Goal: Task Accomplishment & Management: Complete application form

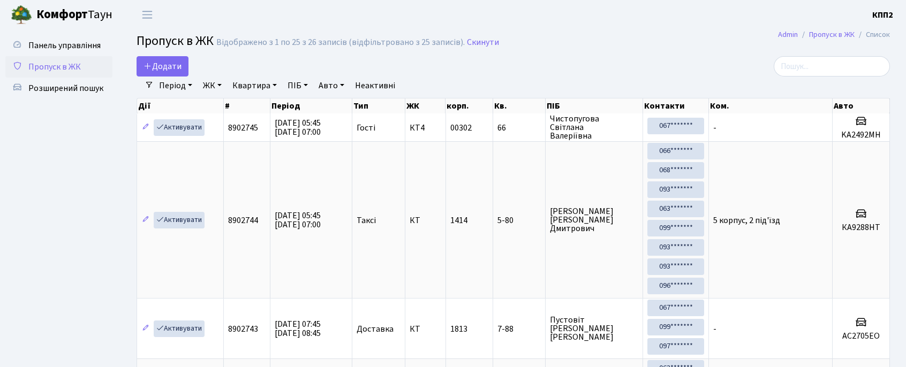
select select "25"
click at [43, 54] on link "Панель управління" at bounding box center [58, 45] width 107 height 21
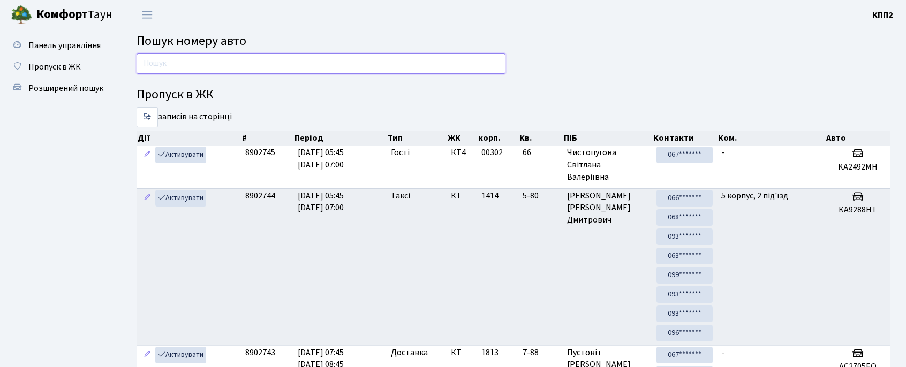
click at [172, 56] on input "text" at bounding box center [321, 64] width 369 height 20
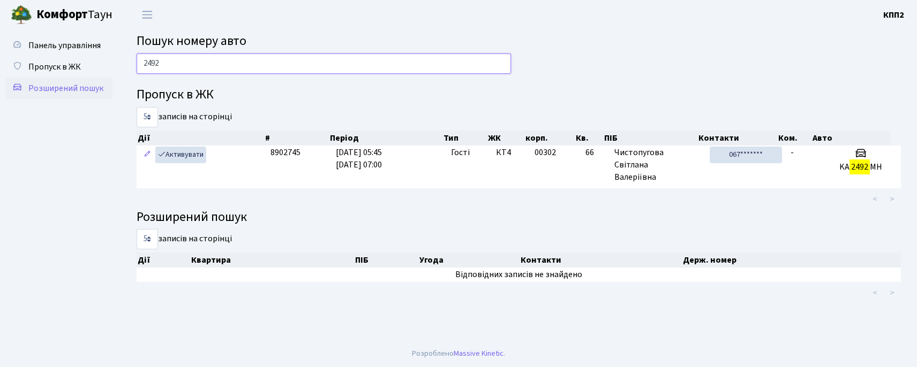
type input "2492"
click at [56, 78] on link "Розширений пошук" at bounding box center [58, 88] width 107 height 21
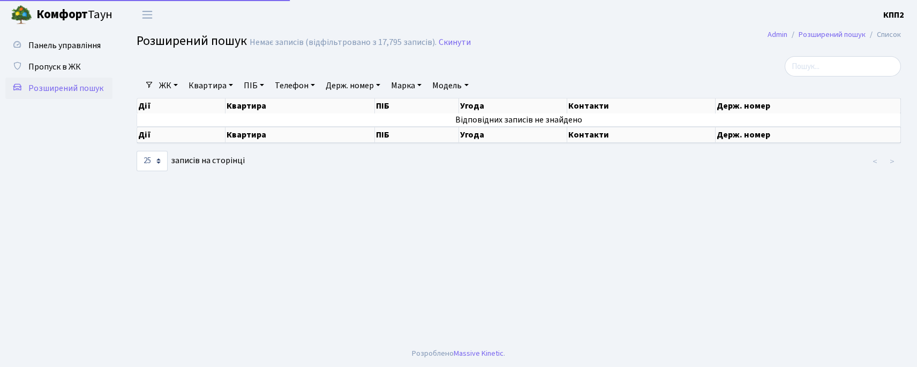
select select "25"
click at [58, 74] on link "Пропуск в ЖК" at bounding box center [58, 66] width 107 height 21
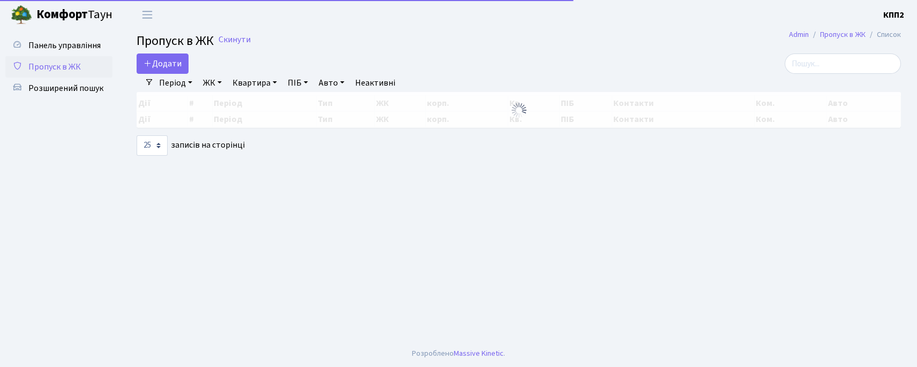
select select "25"
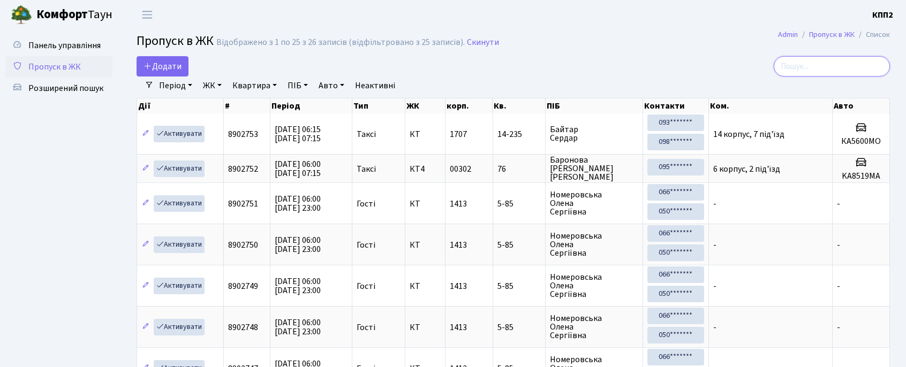
click at [862, 71] on input "search" at bounding box center [832, 66] width 116 height 20
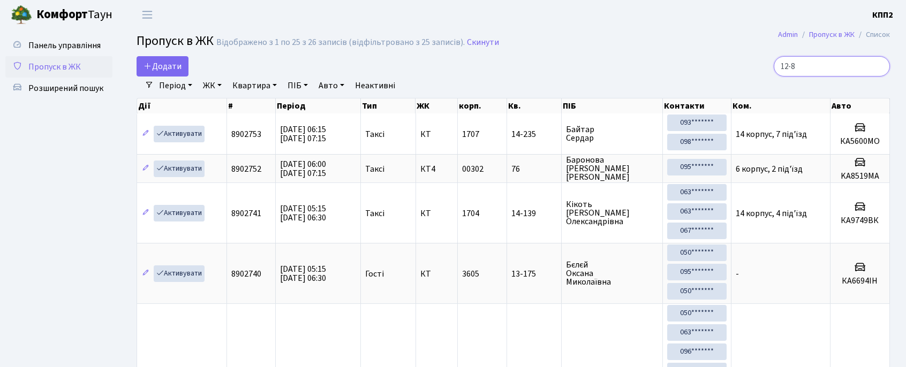
type input "12-85"
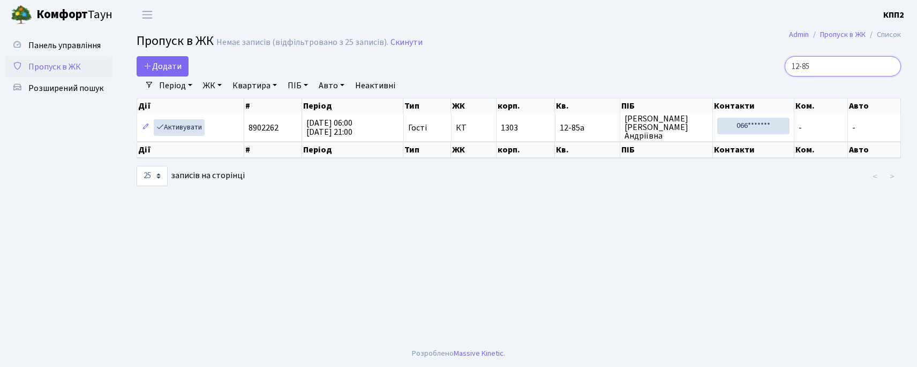
click at [889, 65] on input "12-85" at bounding box center [842, 66] width 116 height 20
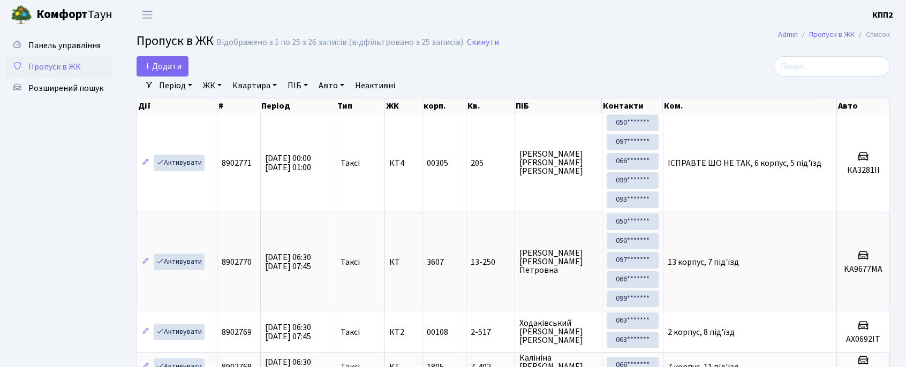
click at [65, 22] on b "Комфорт" at bounding box center [61, 14] width 51 height 17
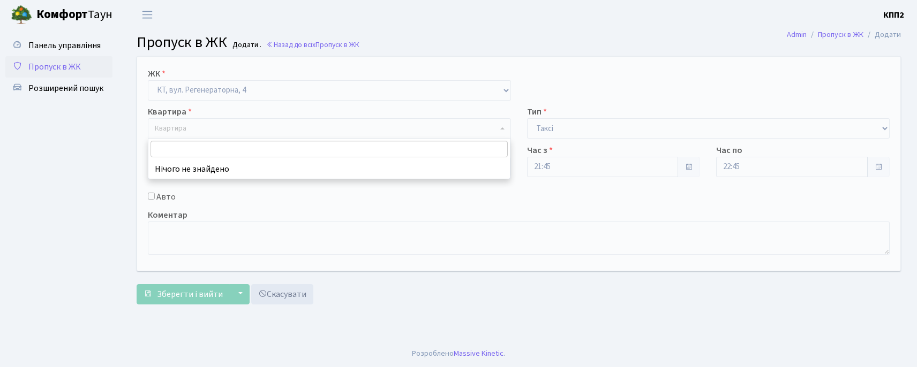
select select "271"
select select "2"
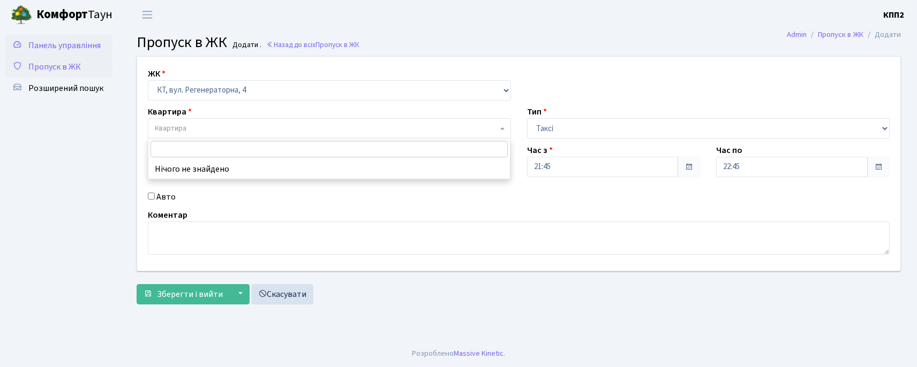
click at [75, 42] on span "Панель управління" at bounding box center [64, 46] width 72 height 12
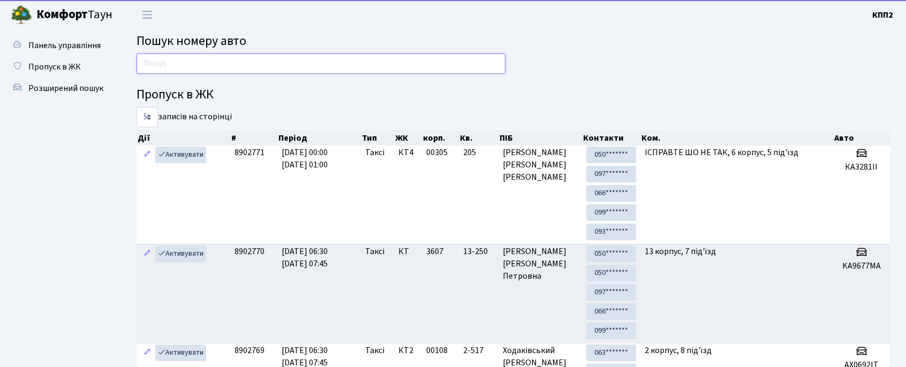
click at [199, 67] on input "text" at bounding box center [321, 64] width 369 height 20
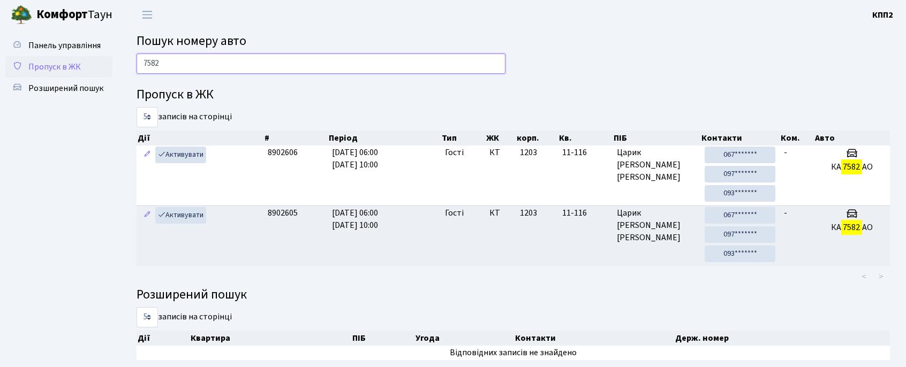
type input "7582"
click at [62, 57] on link "Пропуск в ЖК" at bounding box center [58, 66] width 107 height 21
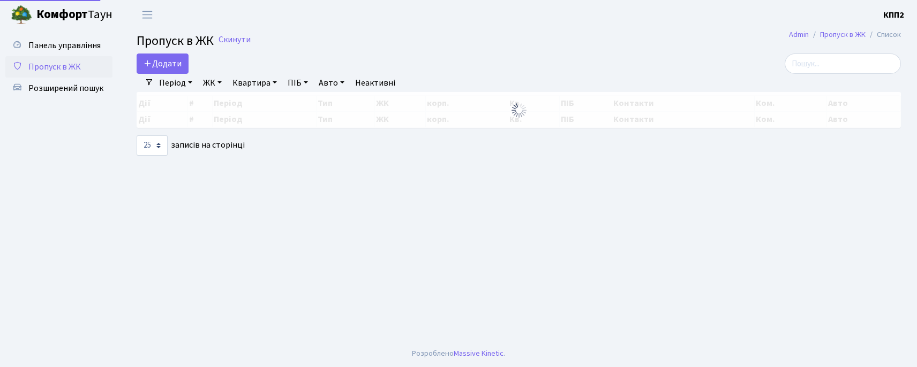
select select "25"
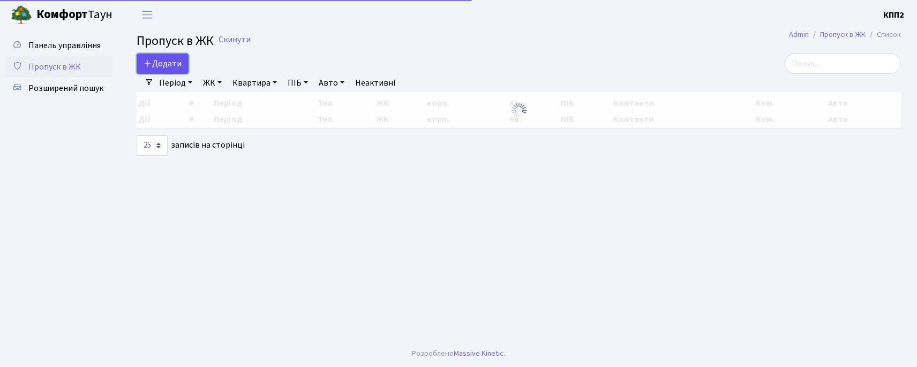
click at [147, 67] on icon at bounding box center [148, 63] width 9 height 9
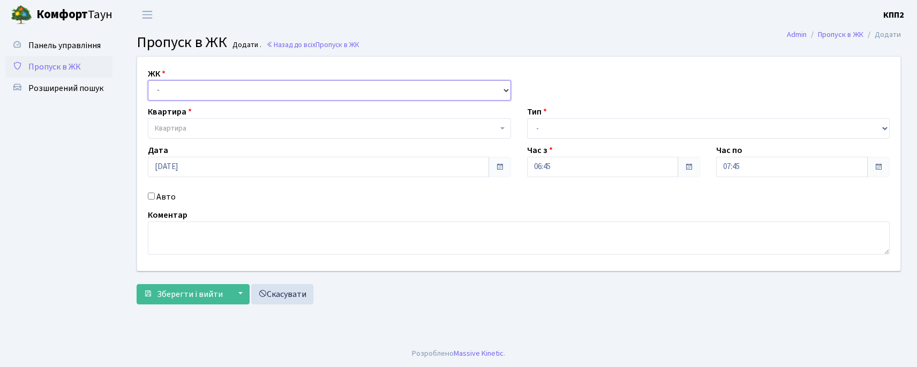
click at [198, 88] on select "- КТ, вул. Регенераторна, 4 КТ2, просп. Соборності, 17 КТ3, вул. Березнева, 16 …" at bounding box center [329, 90] width 363 height 20
select select "271"
click at [148, 80] on select "- КТ, вул. Регенераторна, 4 КТ2, просп. Соборності, 17 КТ3, вул. Березнева, 16 …" at bounding box center [329, 90] width 363 height 20
select select
click at [533, 129] on select "- Доставка Таксі Гості Сервіс" at bounding box center [708, 128] width 363 height 20
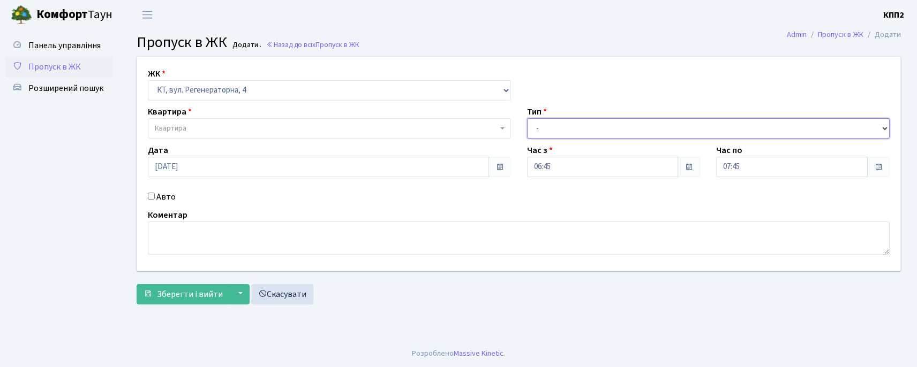
select select "2"
click at [527, 118] on select "- Доставка Таксі Гості Сервіс" at bounding box center [708, 128] width 363 height 20
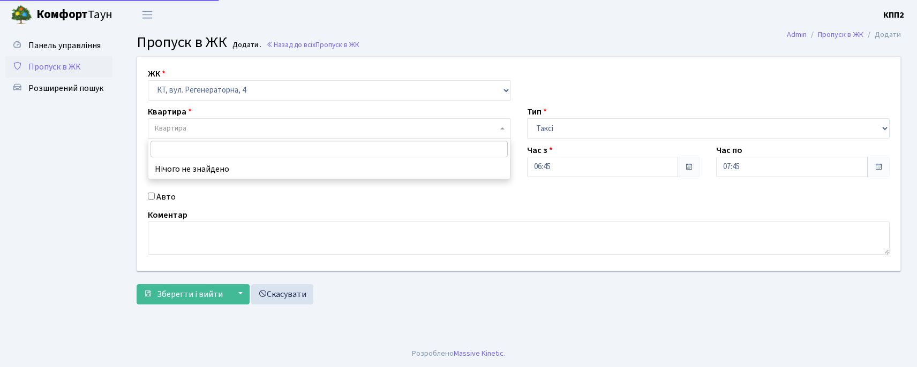
click at [189, 131] on span "Квартира" at bounding box center [326, 128] width 343 height 11
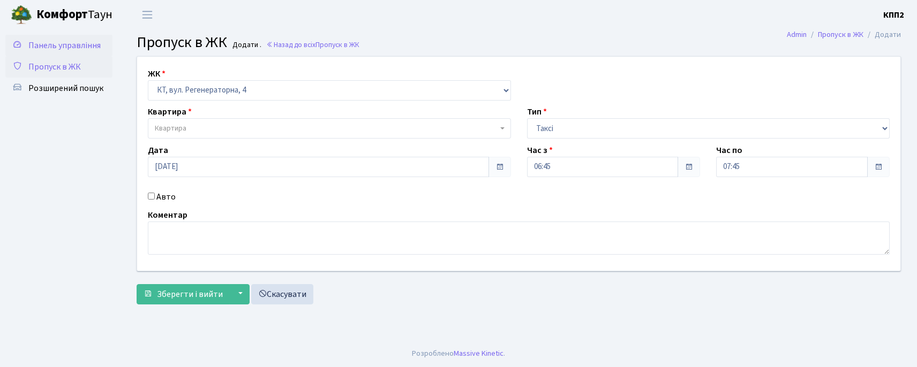
click at [99, 37] on link "Панель управління" at bounding box center [58, 45] width 107 height 21
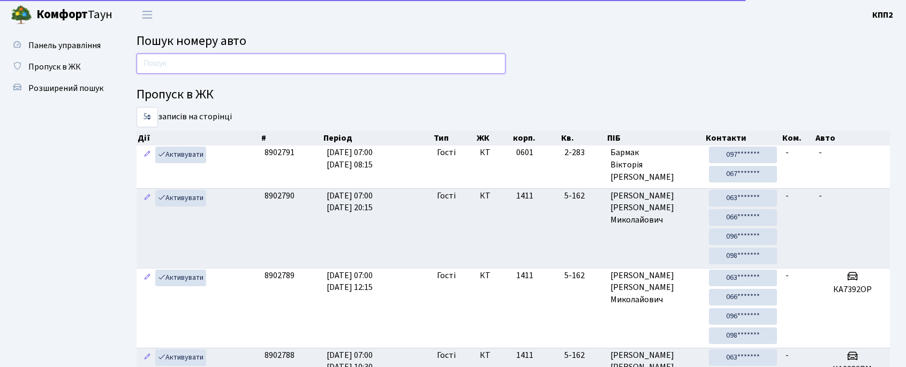
click at [176, 69] on input "text" at bounding box center [321, 64] width 369 height 20
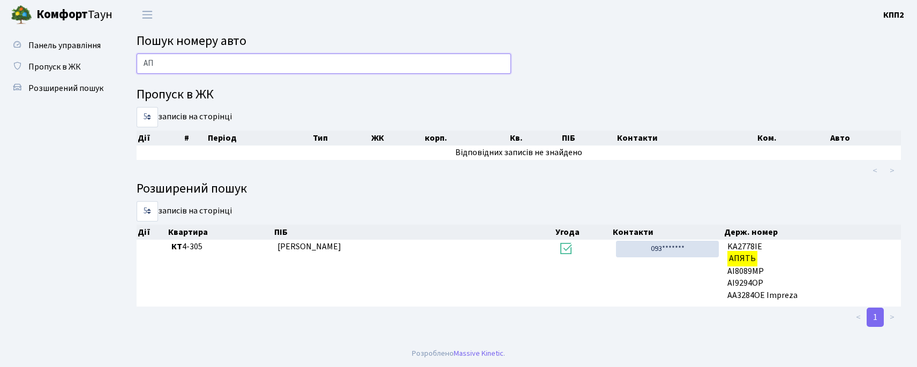
type input "А"
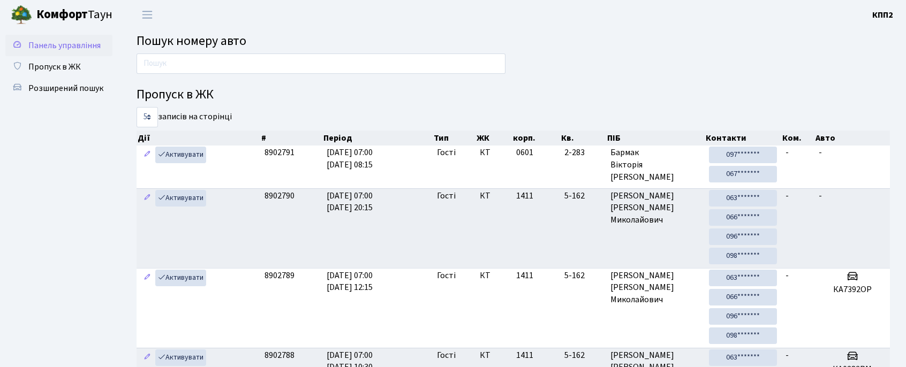
click at [44, 54] on link "Панель управління" at bounding box center [58, 45] width 107 height 21
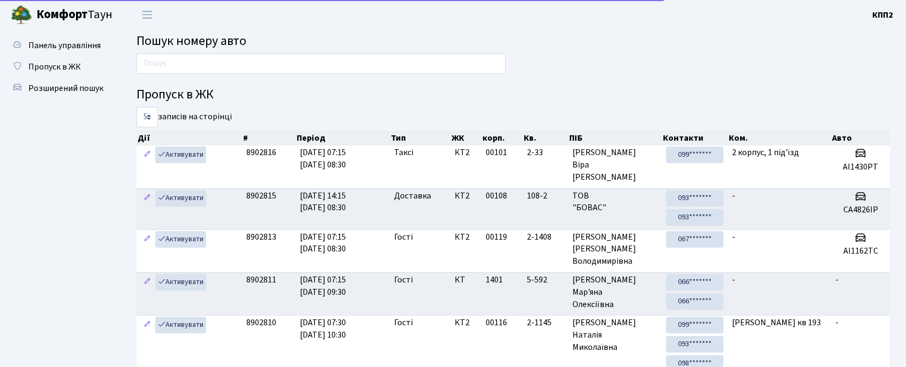
click at [45, 65] on span "Пропуск в ЖК" at bounding box center [54, 67] width 52 height 12
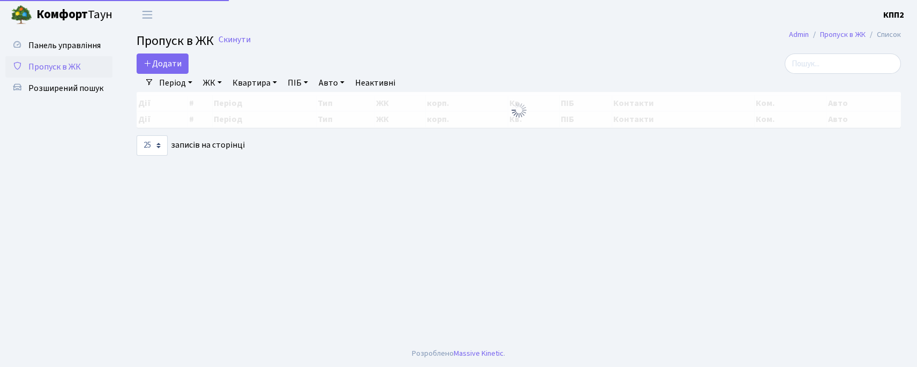
select select "25"
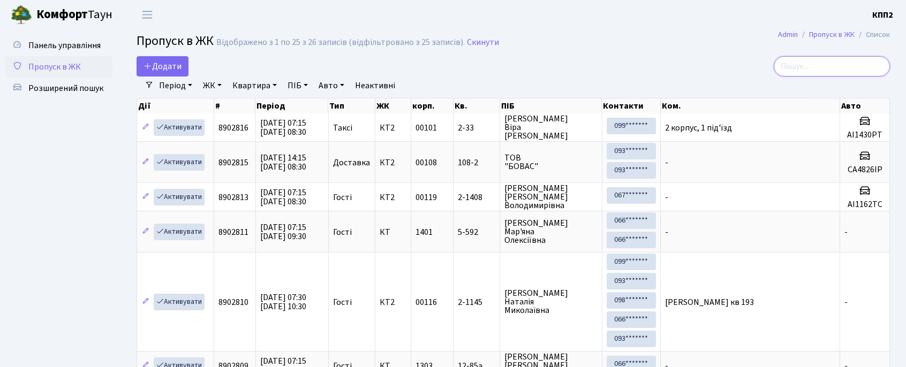
click at [847, 71] on input "search" at bounding box center [832, 66] width 116 height 20
type input "221"
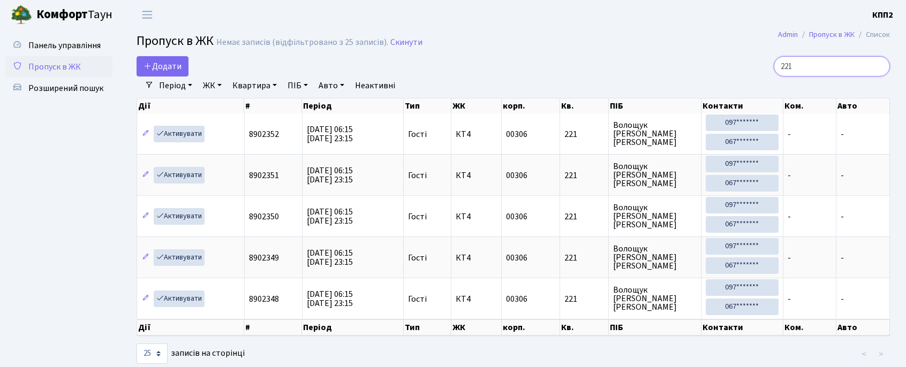
click at [875, 67] on input "221" at bounding box center [832, 66] width 116 height 20
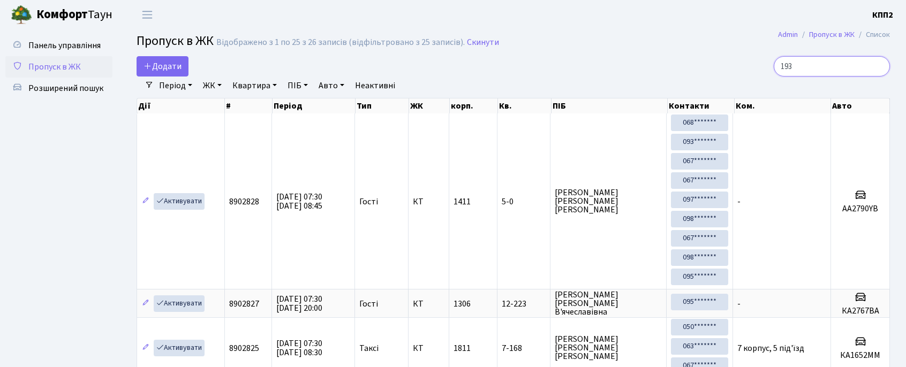
type input "193"
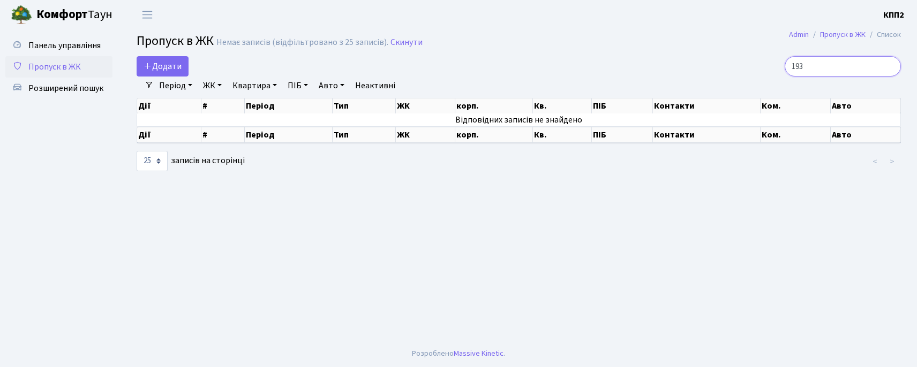
click at [889, 65] on input "193" at bounding box center [842, 66] width 116 height 20
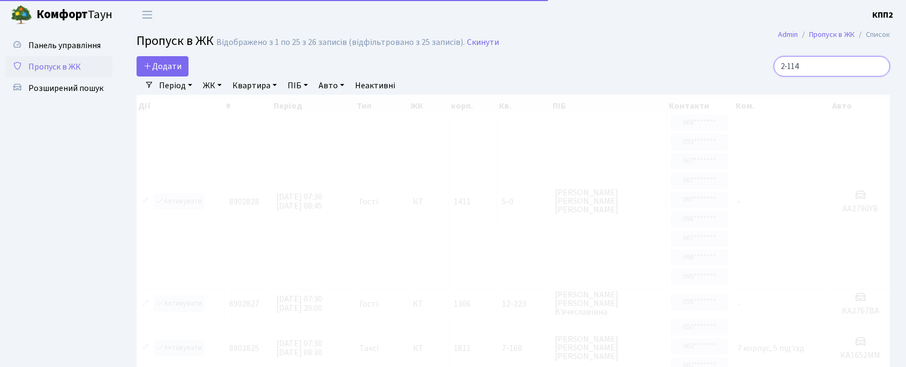
type input "2-1145"
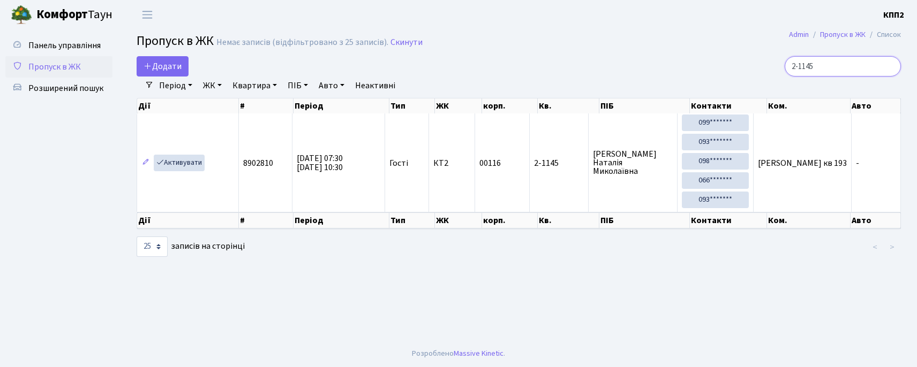
click at [889, 64] on input "2-1145" at bounding box center [842, 66] width 116 height 20
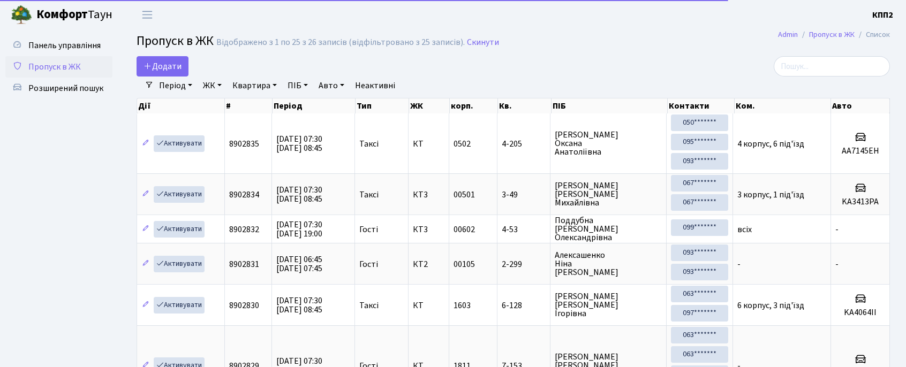
click at [94, 71] on link "Пропуск в ЖК" at bounding box center [58, 66] width 107 height 21
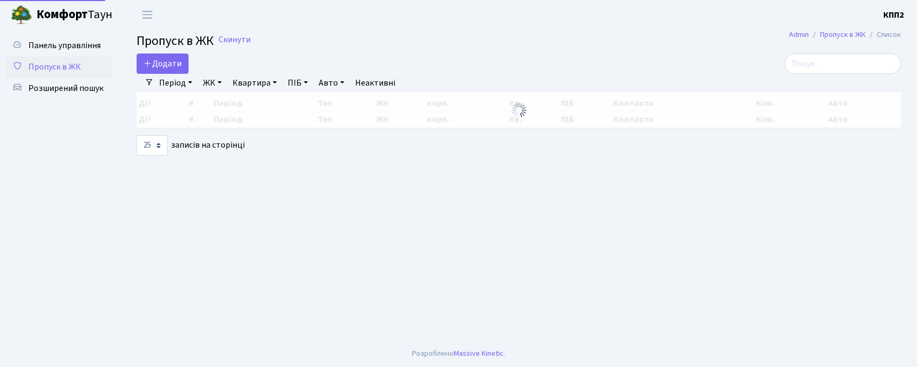
select select "25"
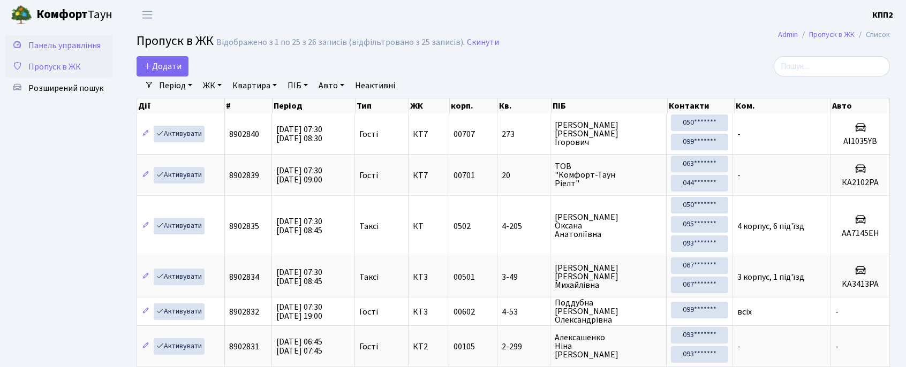
click at [59, 52] on link "Панель управління" at bounding box center [58, 45] width 107 height 21
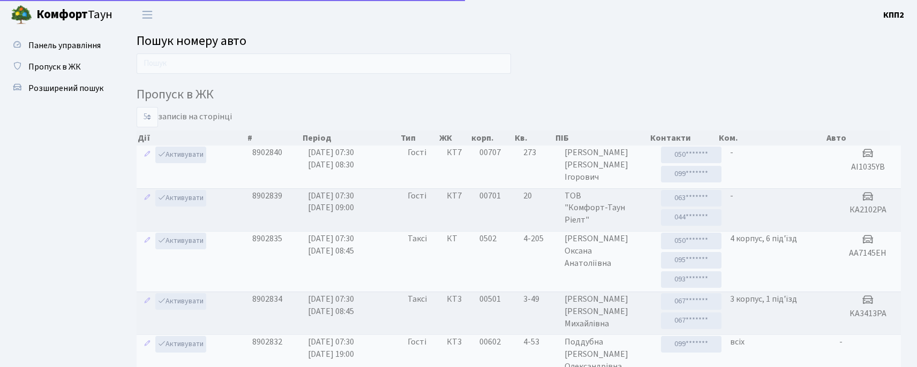
click at [172, 69] on input "text" at bounding box center [324, 64] width 374 height 20
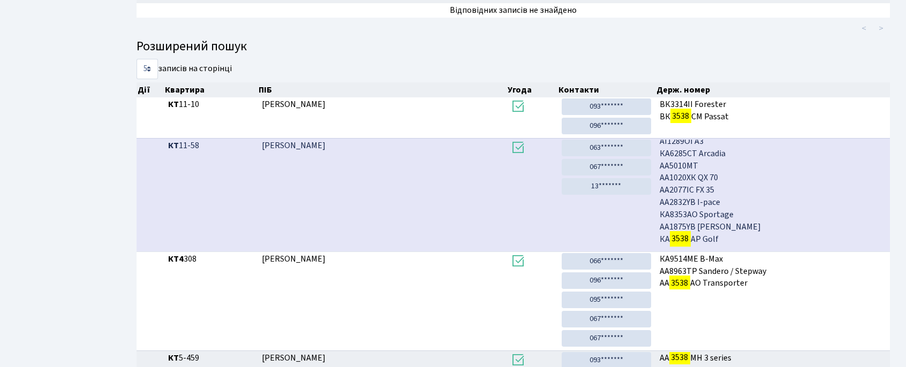
scroll to position [5, 0]
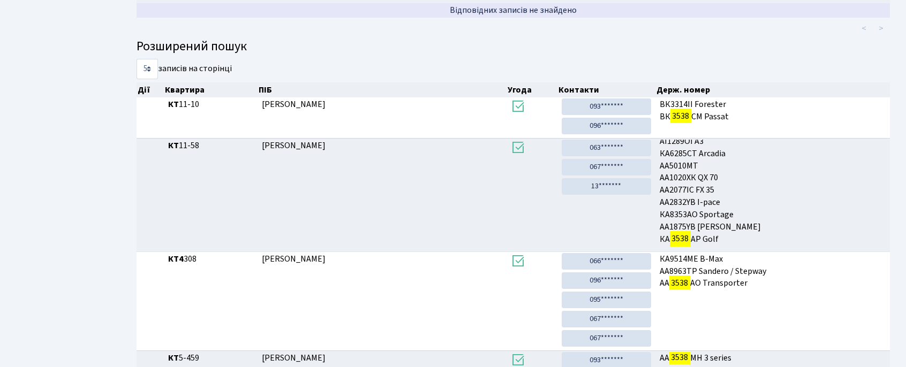
type input "3538"
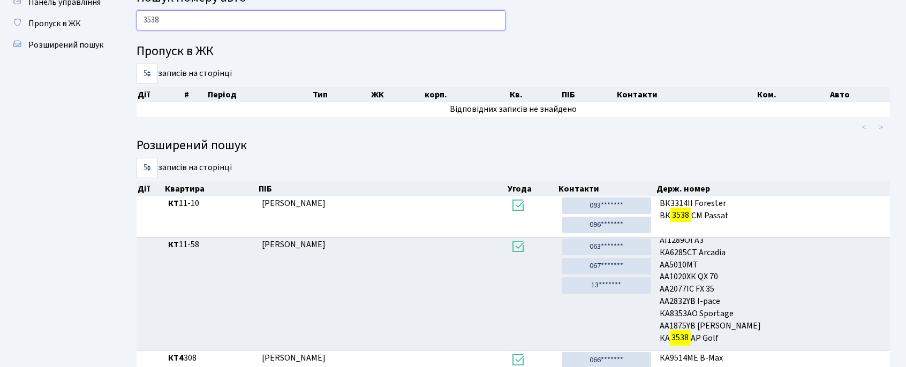
scroll to position [0, 0]
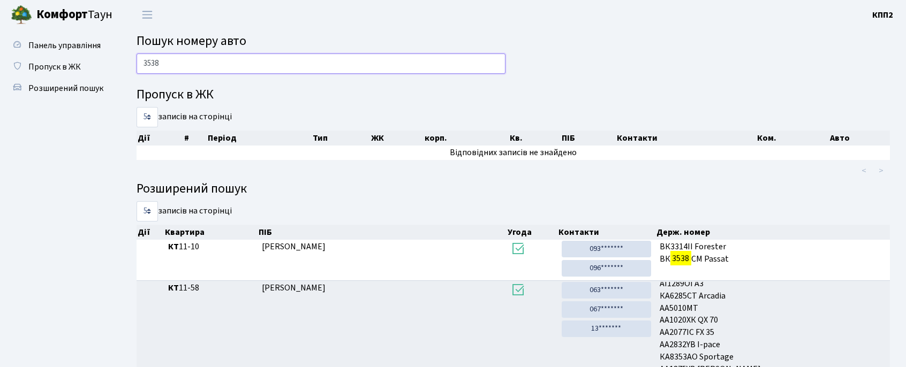
click at [209, 58] on input "3538" at bounding box center [321, 64] width 369 height 20
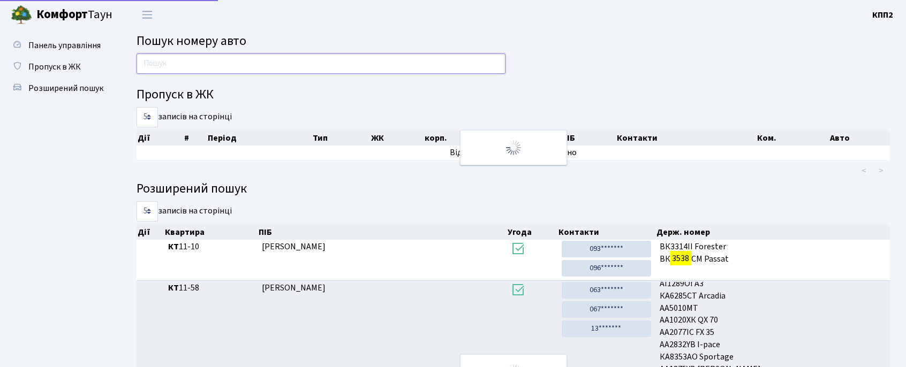
scroll to position [3, 0]
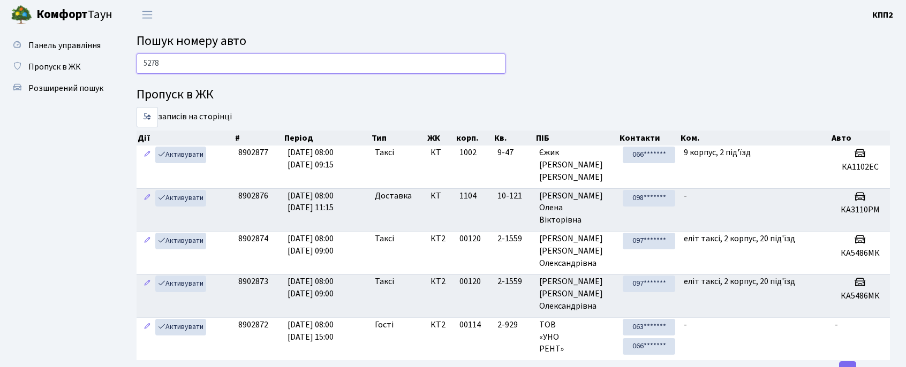
type input "5278"
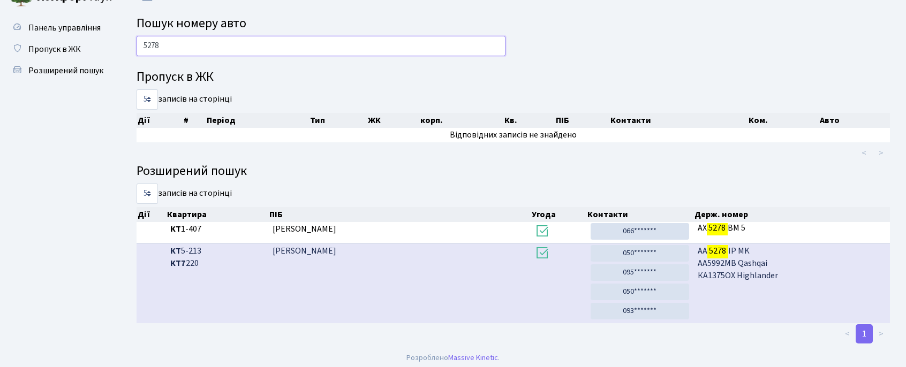
scroll to position [24, 0]
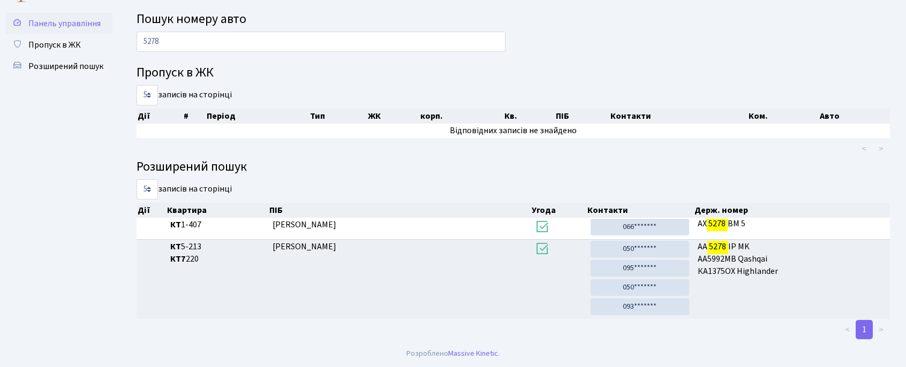
click at [65, 25] on span "Панель управління" at bounding box center [64, 24] width 72 height 12
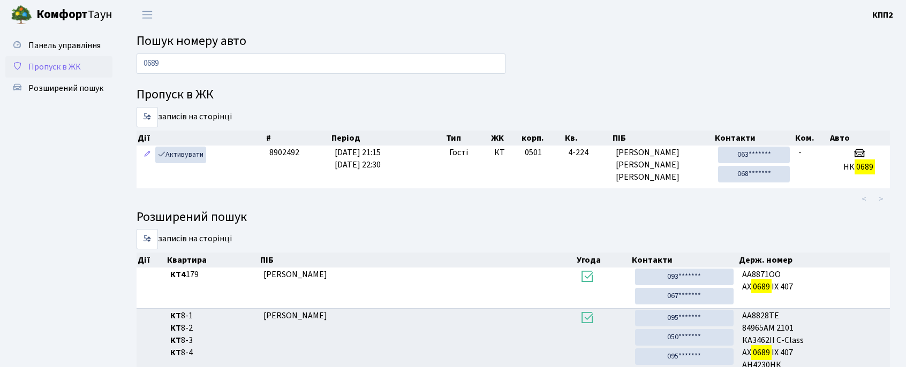
click at [85, 71] on link "Пропуск в ЖК" at bounding box center [58, 66] width 107 height 21
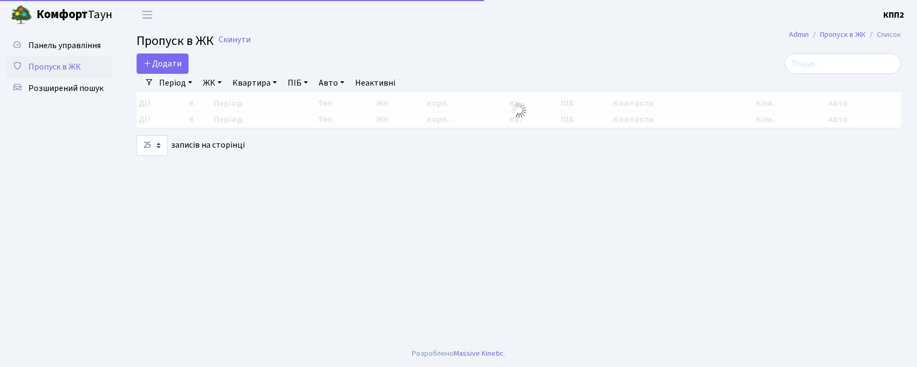
select select "25"
click at [858, 56] on input "search" at bounding box center [842, 64] width 116 height 20
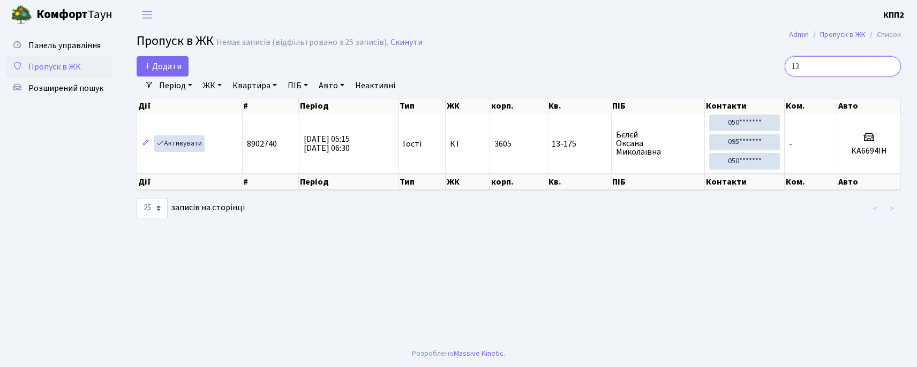
type input "1"
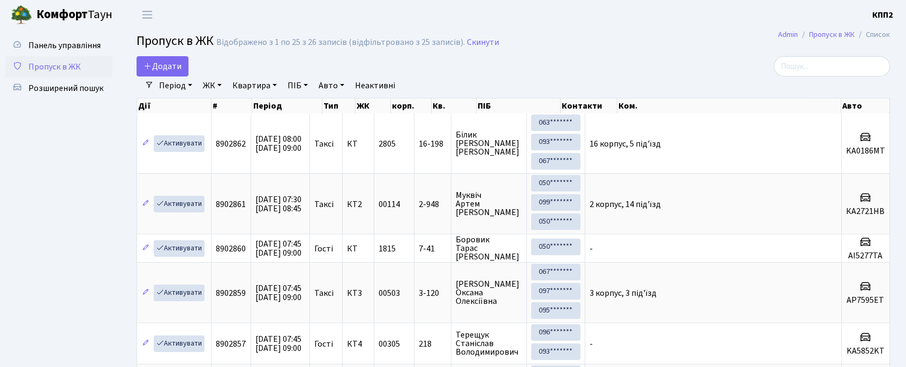
click at [212, 90] on link "ЖК" at bounding box center [212, 86] width 27 height 18
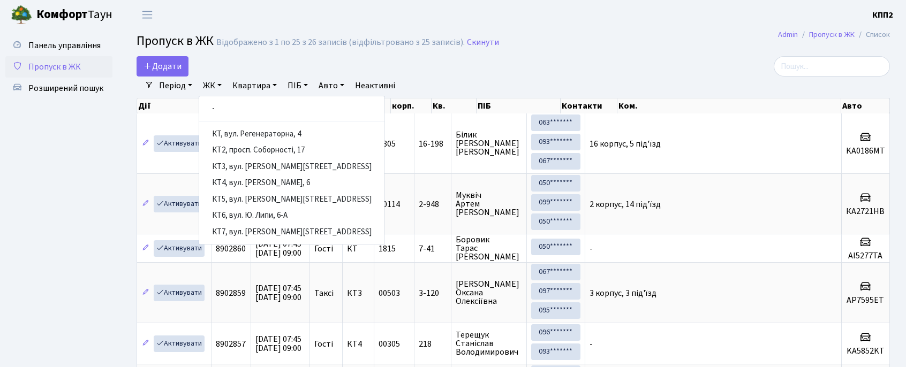
click at [221, 90] on link "ЖК" at bounding box center [212, 86] width 27 height 18
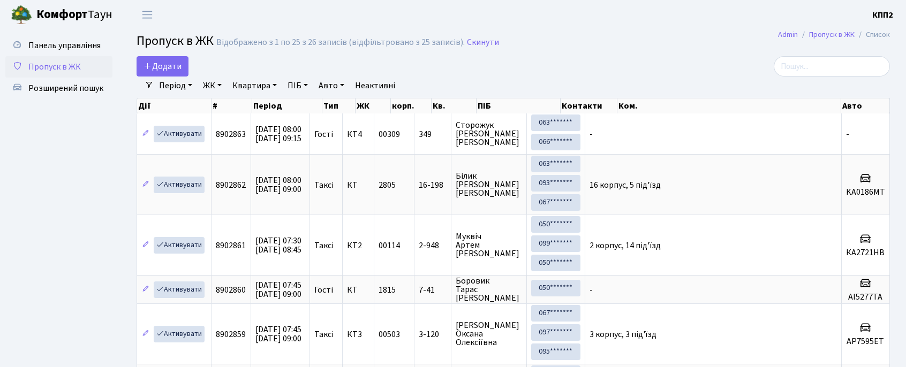
click at [218, 81] on link "ЖК" at bounding box center [212, 86] width 27 height 18
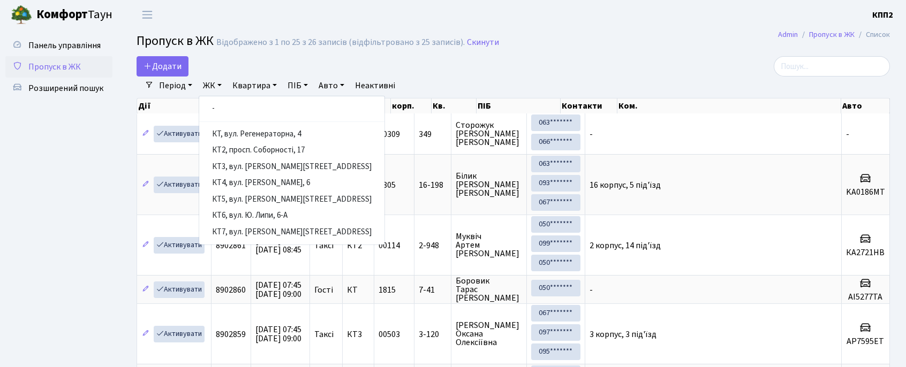
click at [217, 89] on link "ЖК" at bounding box center [212, 86] width 27 height 18
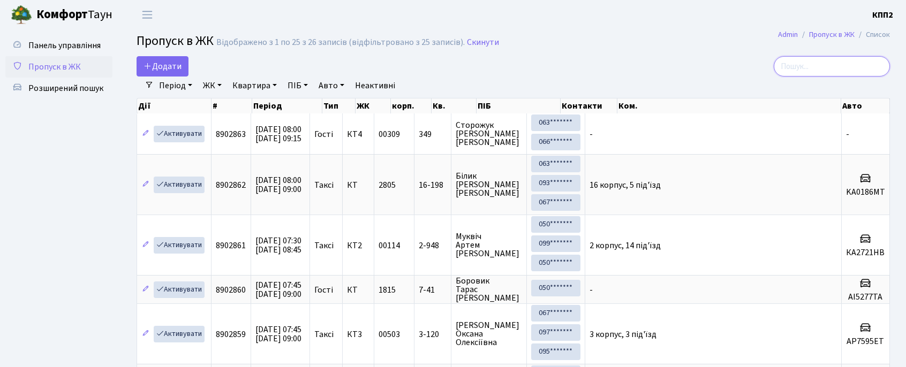
click at [802, 61] on input "search" at bounding box center [832, 66] width 116 height 20
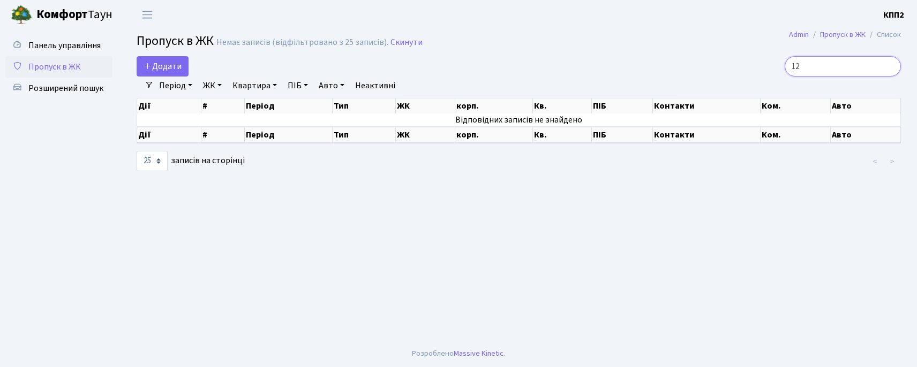
type input "1"
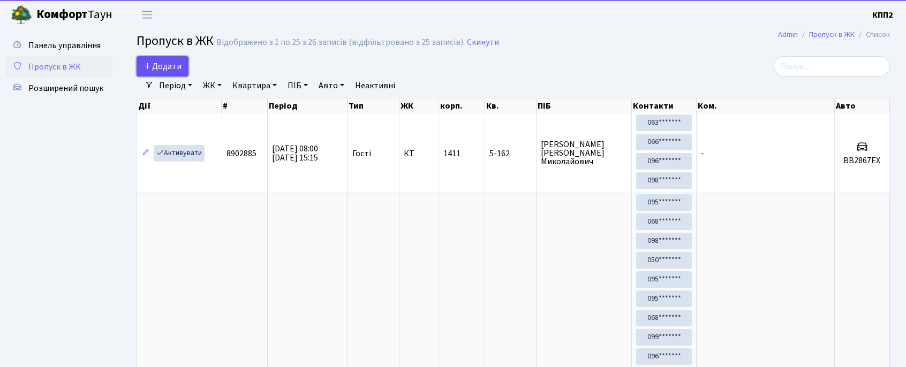
click at [148, 65] on icon at bounding box center [148, 66] width 9 height 9
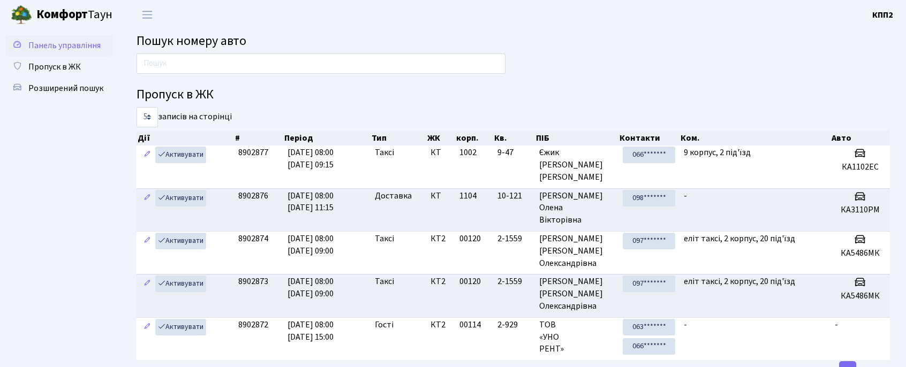
click at [36, 52] on link "Панель управління" at bounding box center [58, 45] width 107 height 21
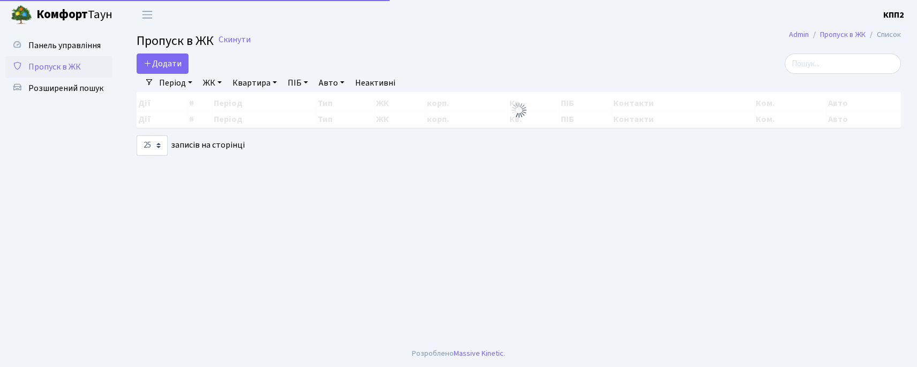
select select "25"
click at [70, 89] on span "Розширений пошук" at bounding box center [65, 88] width 75 height 12
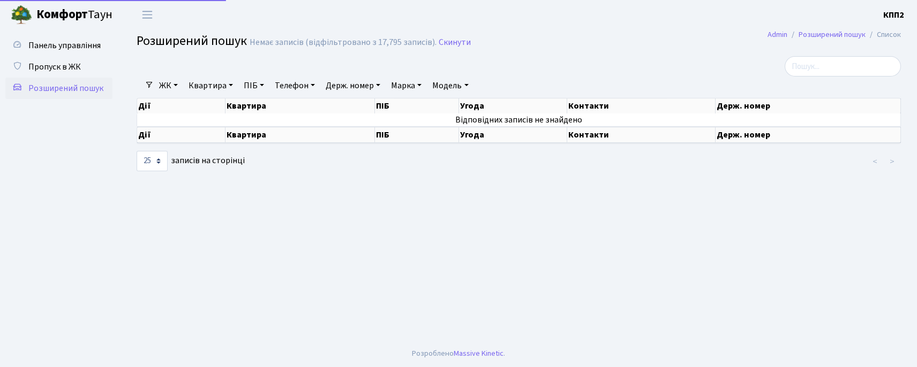
select select "25"
click at [839, 76] on input "search" at bounding box center [842, 66] width 116 height 20
type input "5278"
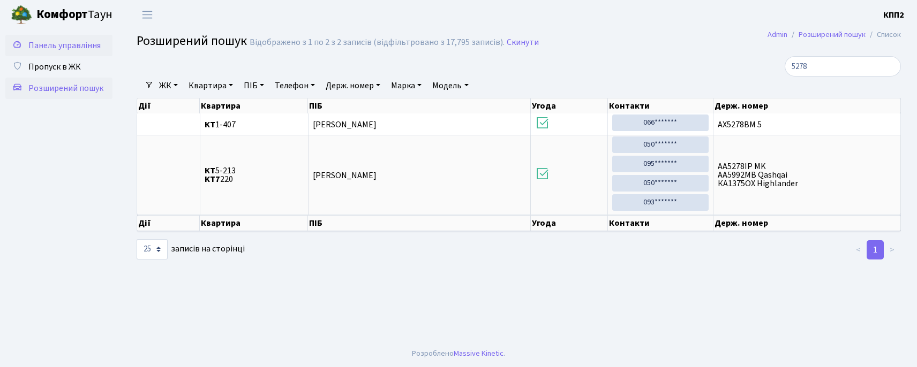
click at [56, 37] on link "Панель управління" at bounding box center [58, 45] width 107 height 21
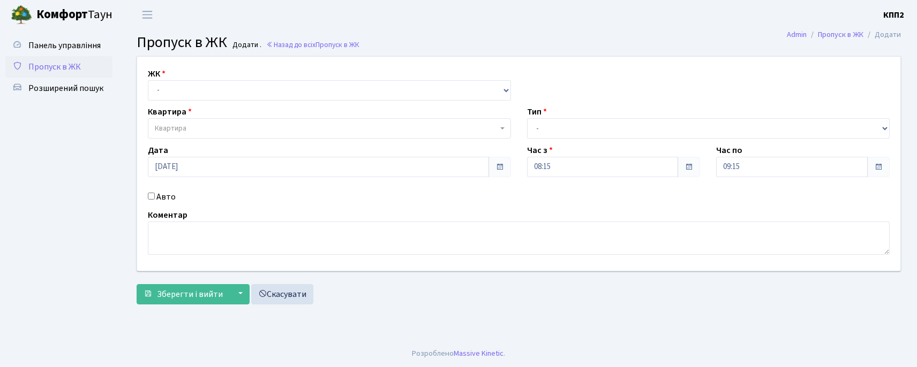
select select "271"
click at [148, 80] on select "- КТ, вул. Регенераторна, 4 КТ2, просп. Соборності, 17 КТ3, вул. Березнева, 16 …" at bounding box center [329, 90] width 363 height 20
select select
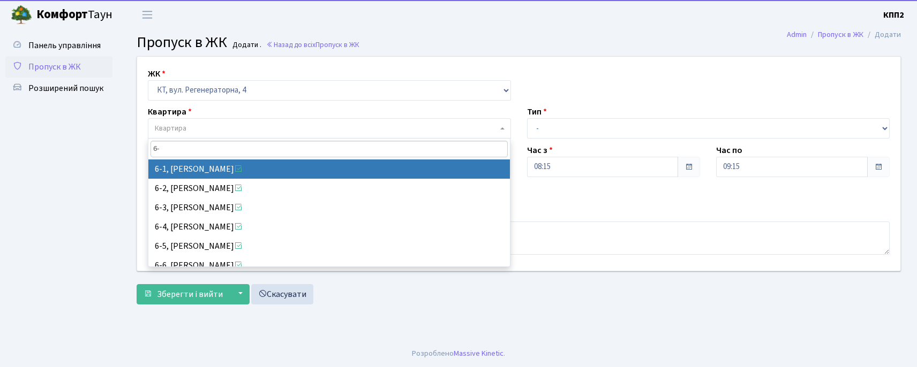
type input "6"
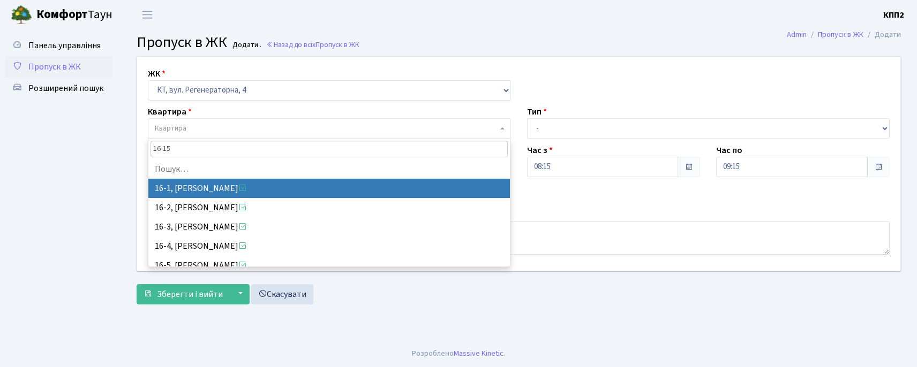
type input "16-157"
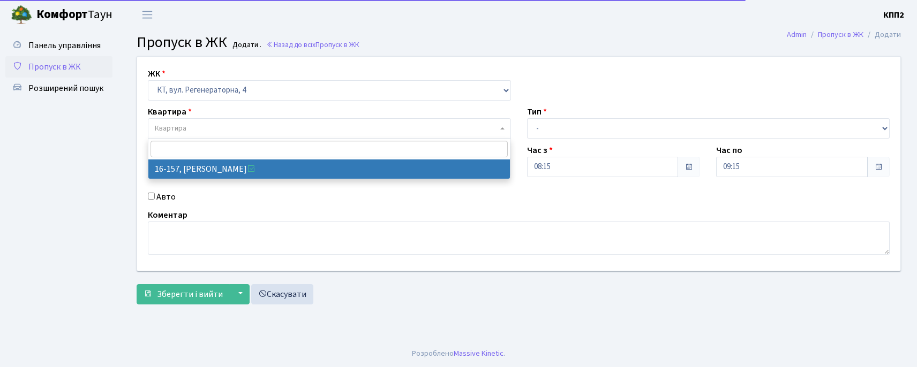
select select "8718"
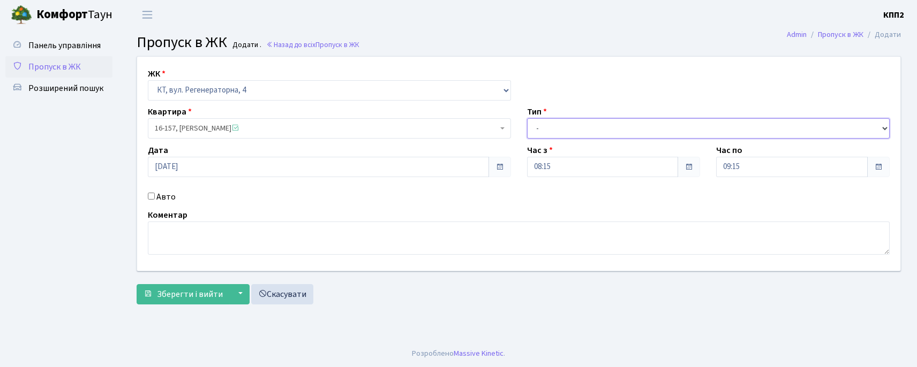
click at [581, 131] on select "- Доставка Таксі Гості Сервіс" at bounding box center [708, 128] width 363 height 20
select select "3"
click at [527, 118] on select "- Доставка Таксі Гості Сервіс" at bounding box center [708, 128] width 363 height 20
click at [156, 197] on label "Авто" at bounding box center [165, 197] width 19 height 13
click at [155, 197] on input "Авто" at bounding box center [151, 196] width 7 height 7
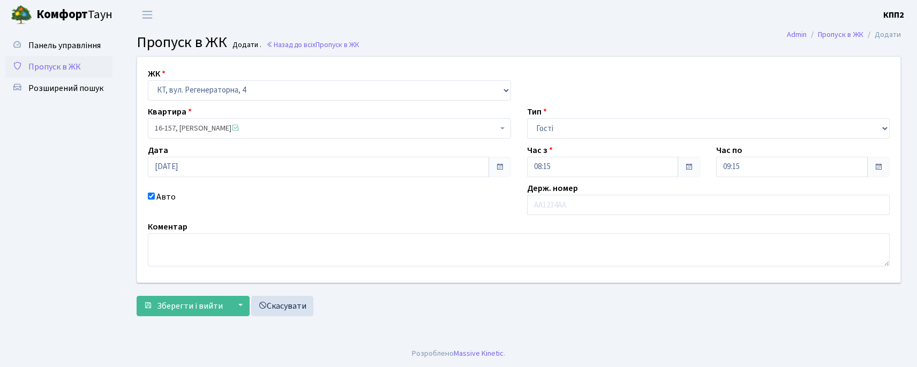
click at [159, 198] on label "Авто" at bounding box center [165, 197] width 19 height 13
click at [155, 198] on input "Авто" at bounding box center [151, 196] width 7 height 7
checkbox input "false"
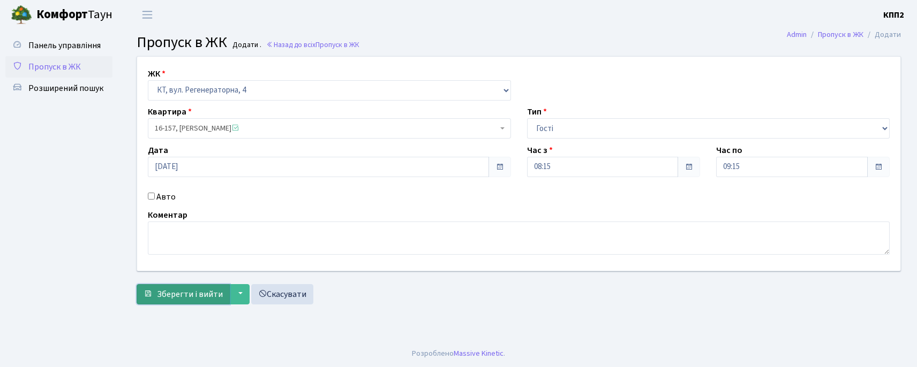
click at [191, 298] on span "Зберегти і вийти" at bounding box center [190, 295] width 66 height 12
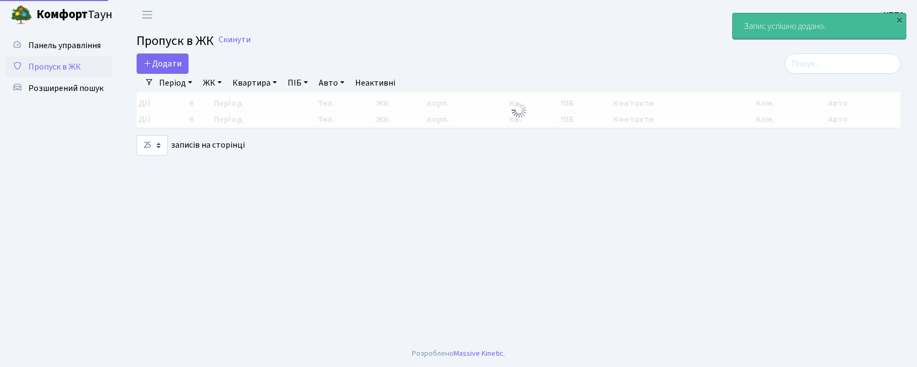
select select "25"
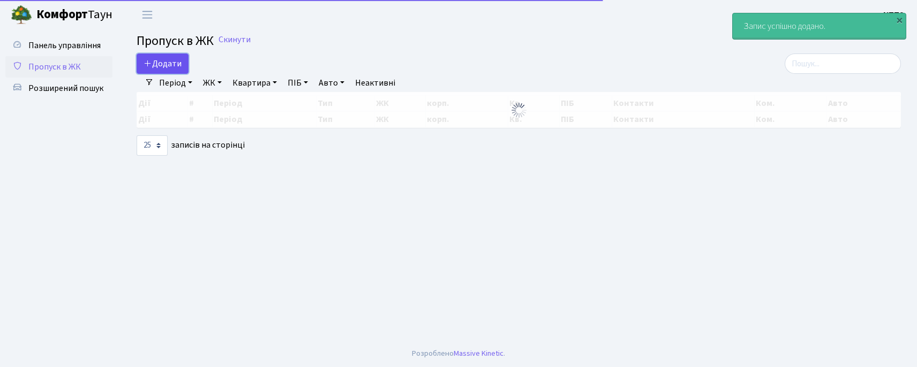
click at [187, 65] on link "Додати" at bounding box center [163, 64] width 52 height 20
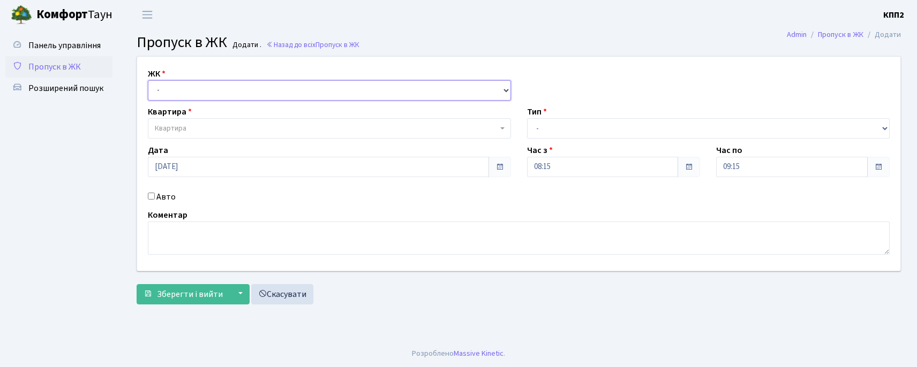
click at [200, 90] on select "- КТ, вул. Регенераторна, 4 КТ2, просп. [STREET_ADDRESS] [STREET_ADDRESS] [PERS…" at bounding box center [329, 90] width 363 height 20
select select "271"
click at [148, 80] on select "- КТ, вул. Регенераторна, 4 КТ2, просп. [STREET_ADDRESS] [STREET_ADDRESS] [PERS…" at bounding box center [329, 90] width 363 height 20
select select
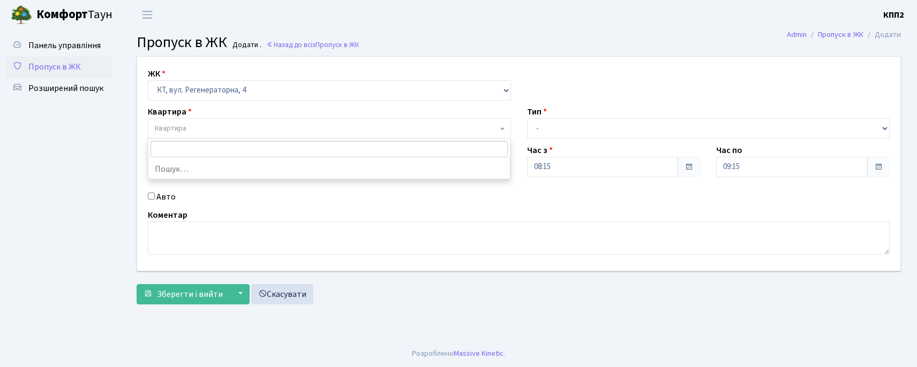
click at [199, 129] on span "Квартира" at bounding box center [326, 128] width 343 height 11
type input "16-157"
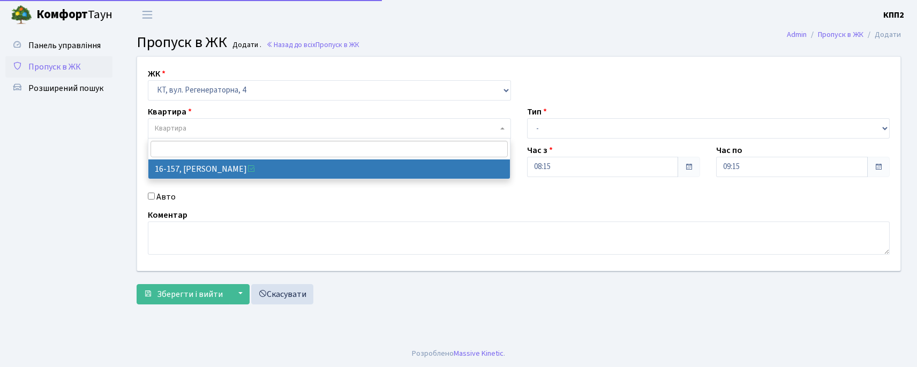
select select "8718"
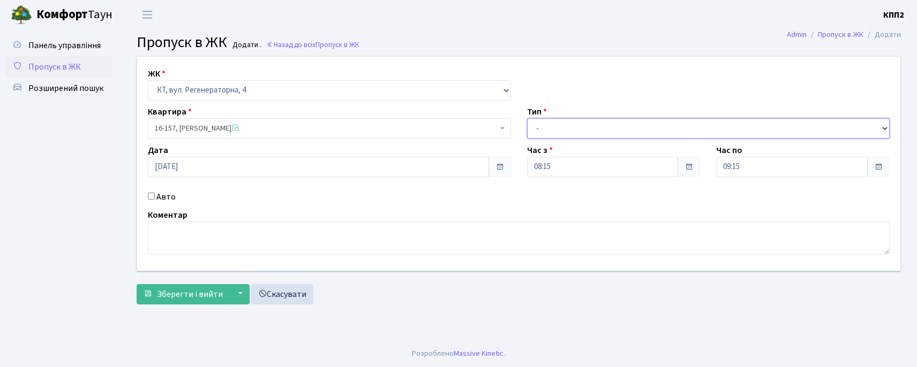
drag, startPoint x: 572, startPoint y: 132, endPoint x: 571, endPoint y: 137, distance: 5.5
click at [572, 132] on select "- Доставка Таксі Гості Сервіс" at bounding box center [708, 128] width 363 height 20
select select "3"
click at [527, 118] on select "- Доставка Таксі Гості Сервіс" at bounding box center [708, 128] width 363 height 20
click at [172, 295] on span "Зберегти і вийти" at bounding box center [190, 295] width 66 height 12
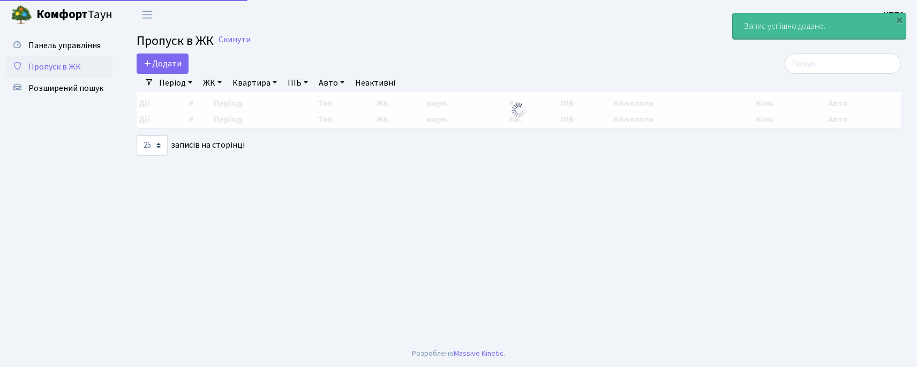
select select "25"
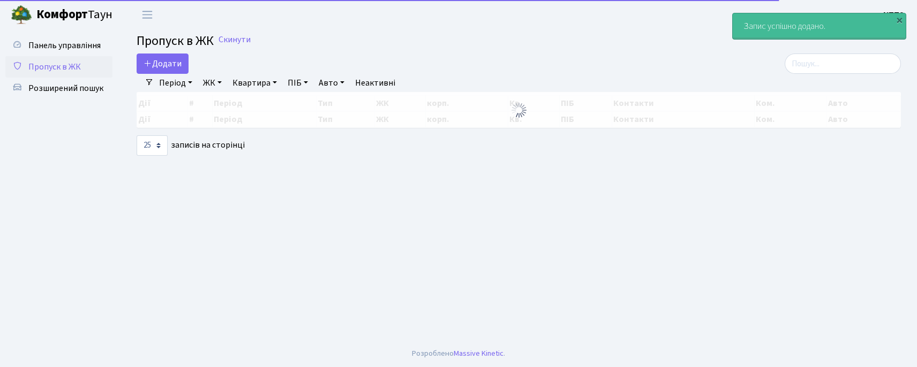
click at [814, 78] on div "Період [DATE] - [DATE] ЖК - КТ, вул. Регенераторна, 4 КТ2, просп. [STREET_ADDRE…" at bounding box center [523, 83] width 738 height 18
click at [814, 65] on input "search" at bounding box center [842, 64] width 116 height 20
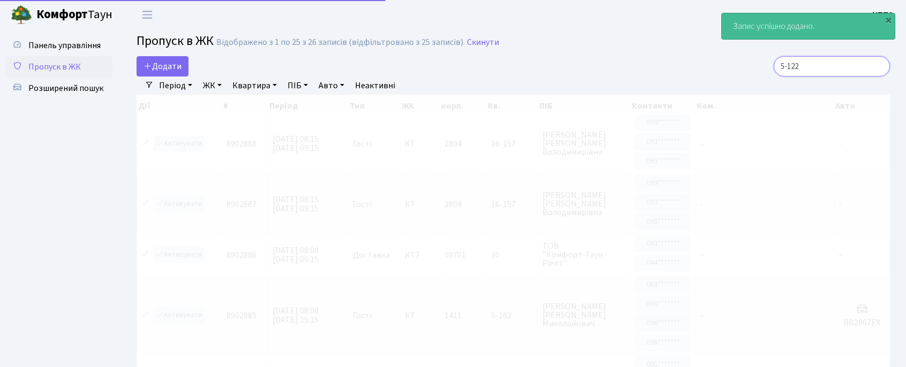
type input "5-122"
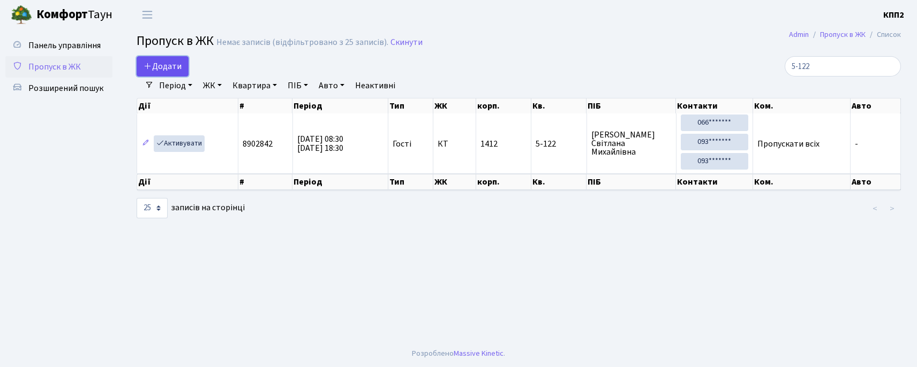
click at [175, 61] on span "Додати" at bounding box center [163, 67] width 38 height 12
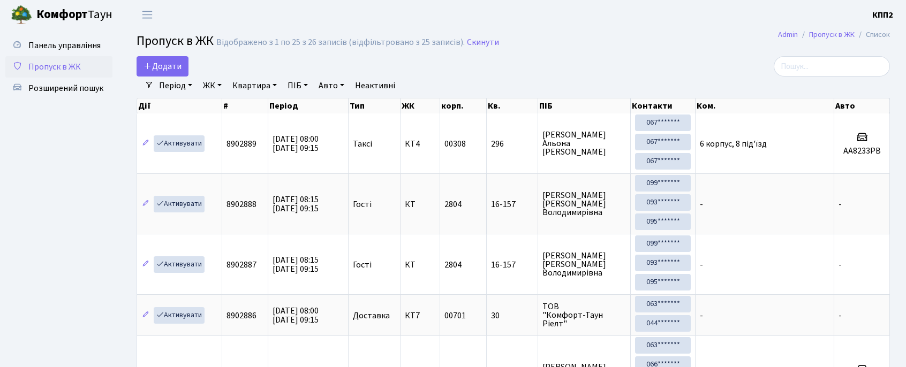
select select "25"
click at [825, 67] on input "search" at bounding box center [832, 66] width 116 height 20
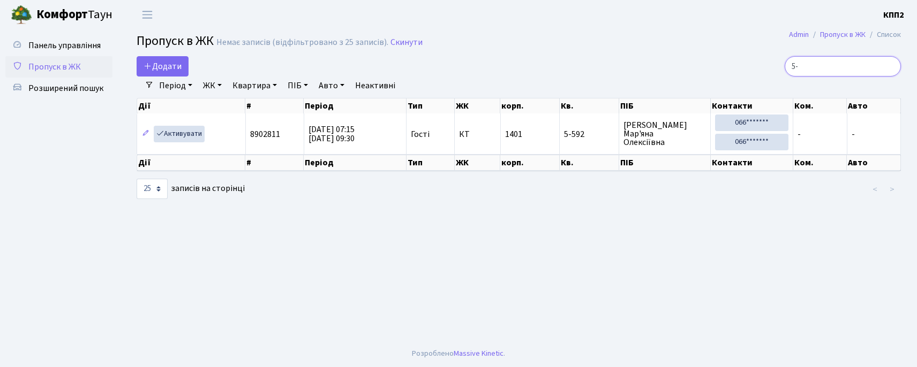
type input "5"
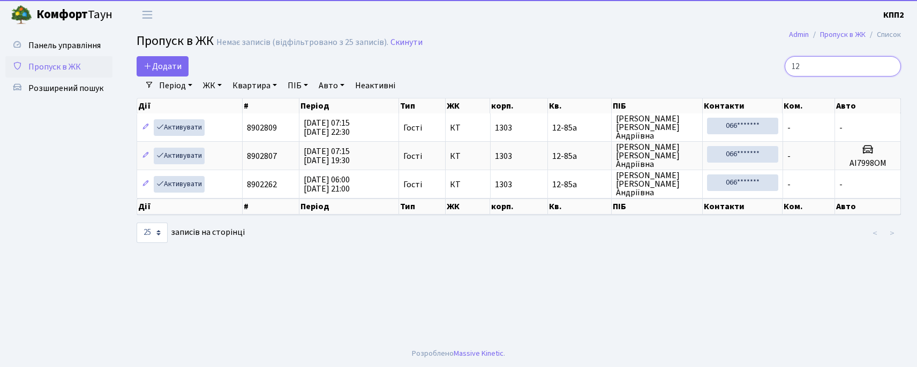
type input "1"
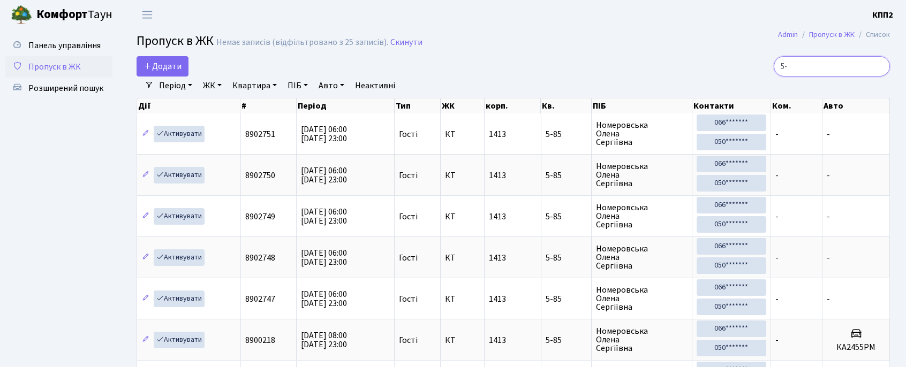
type input "5"
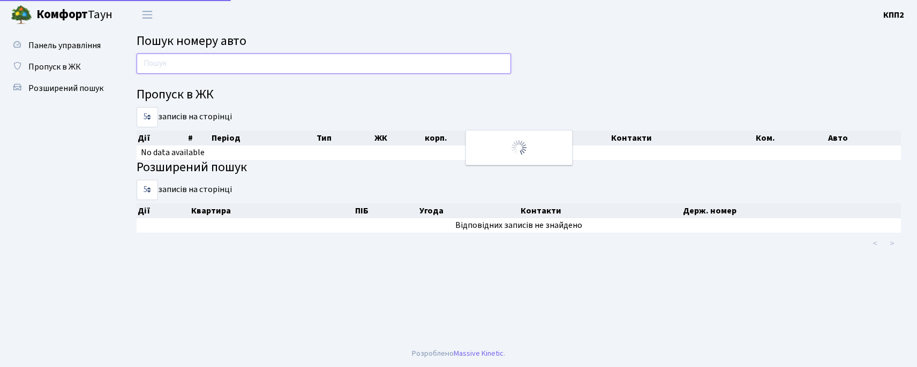
click at [262, 61] on input "text" at bounding box center [324, 64] width 374 height 20
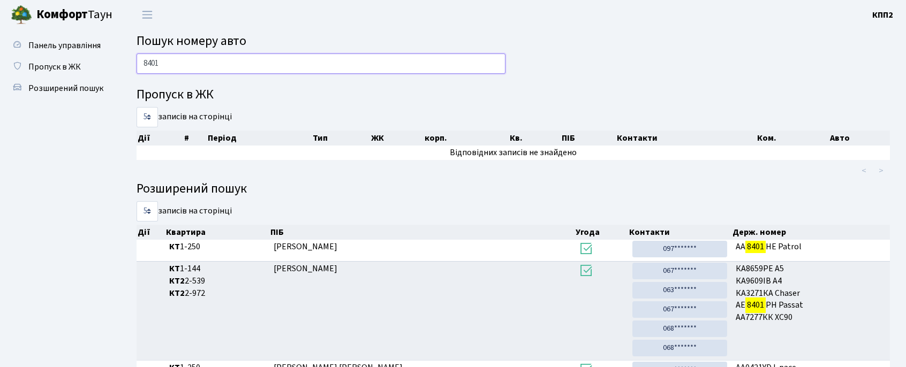
click at [198, 63] on input "8401" at bounding box center [321, 64] width 369 height 20
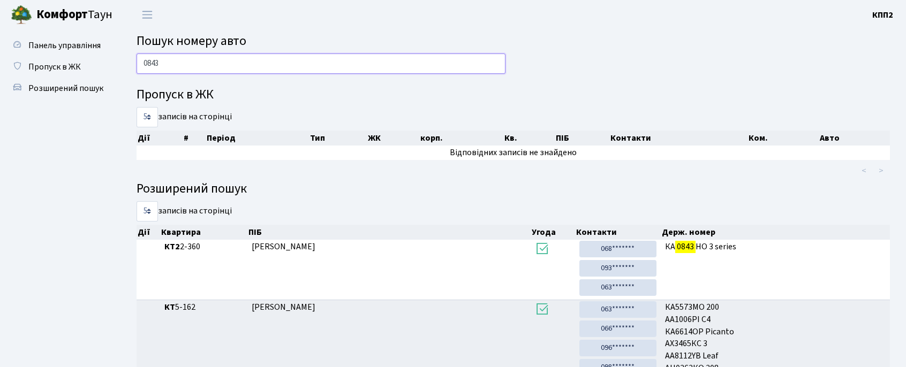
click at [180, 65] on input "0843" at bounding box center [321, 64] width 369 height 20
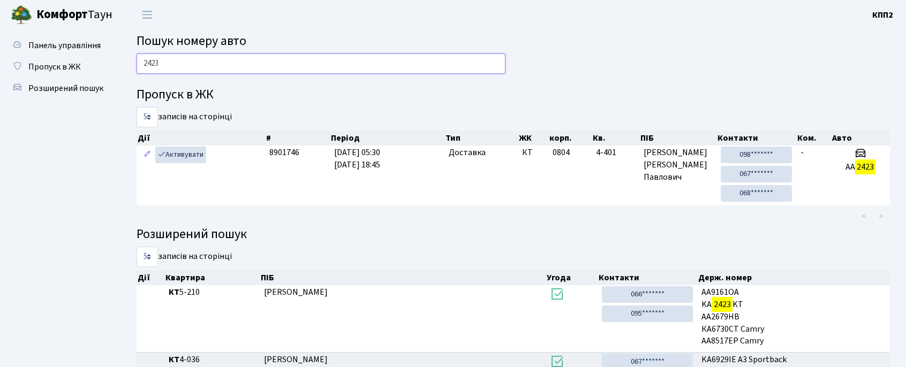
click at [214, 62] on input "2423" at bounding box center [321, 64] width 369 height 20
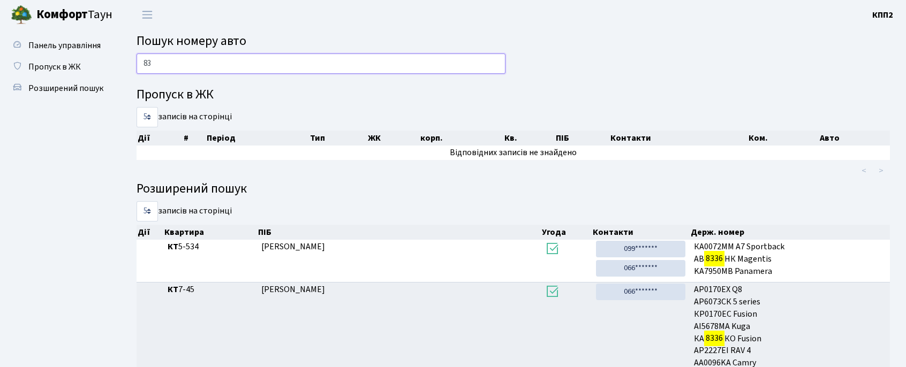
type input "8"
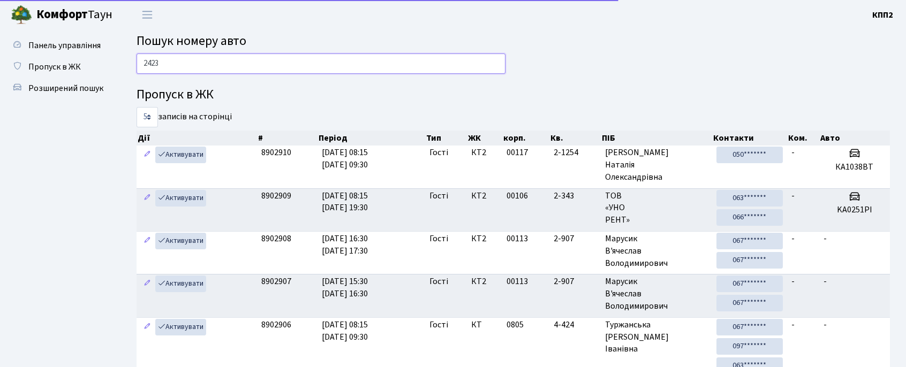
type input "2423"
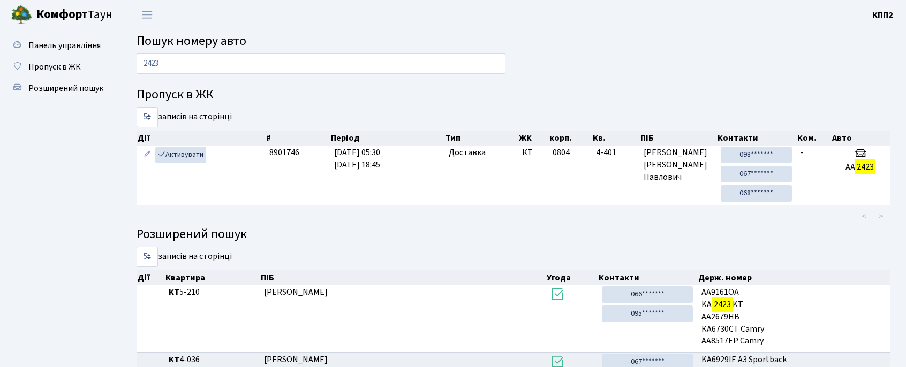
click at [271, 51] on main "Пошук номеру авто 2423 Пропуск в ЖК 5 10 25 50 записів на сторінці Дії # Період…" at bounding box center [513, 231] width 786 height 405
click at [266, 61] on input "2423" at bounding box center [321, 64] width 369 height 20
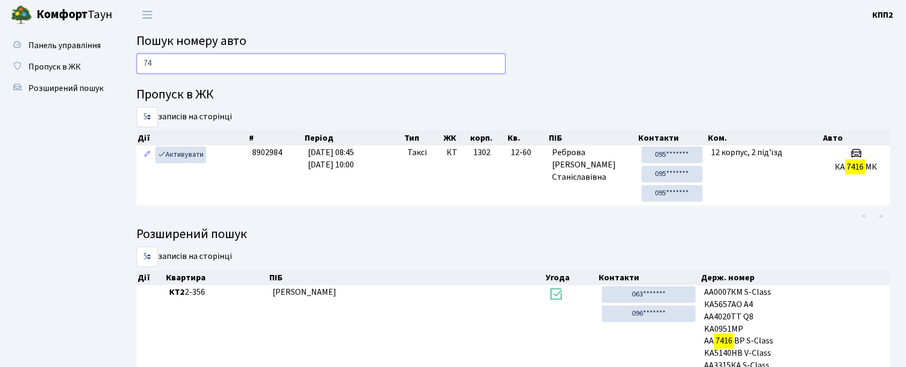
type input "7"
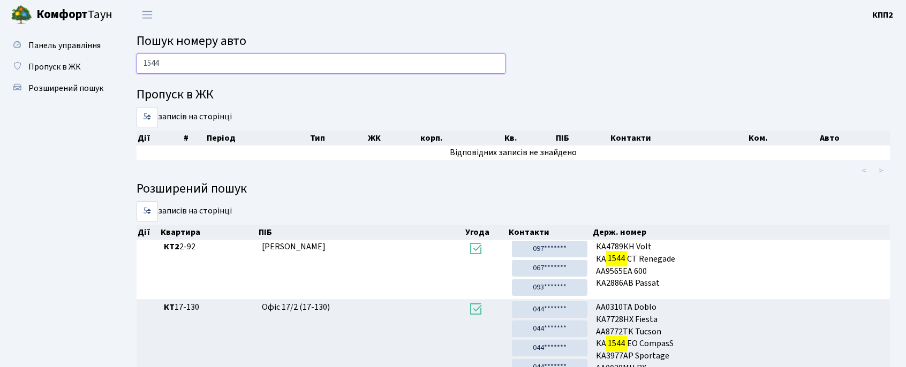
click at [168, 58] on input "1544" at bounding box center [321, 64] width 369 height 20
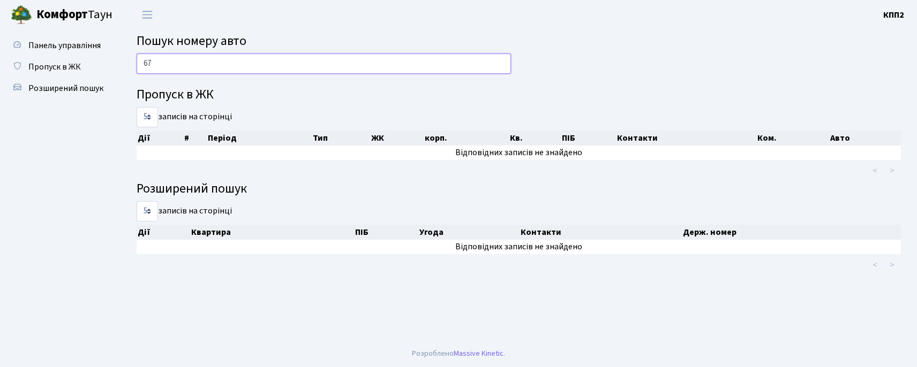
type input "6"
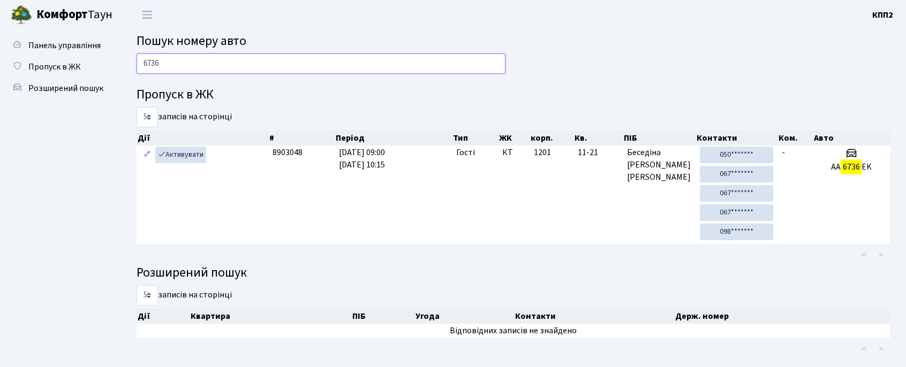
click at [189, 76] on div "6736" at bounding box center [321, 67] width 385 height 26
click at [187, 66] on input "6736" at bounding box center [321, 64] width 369 height 20
type input "1"
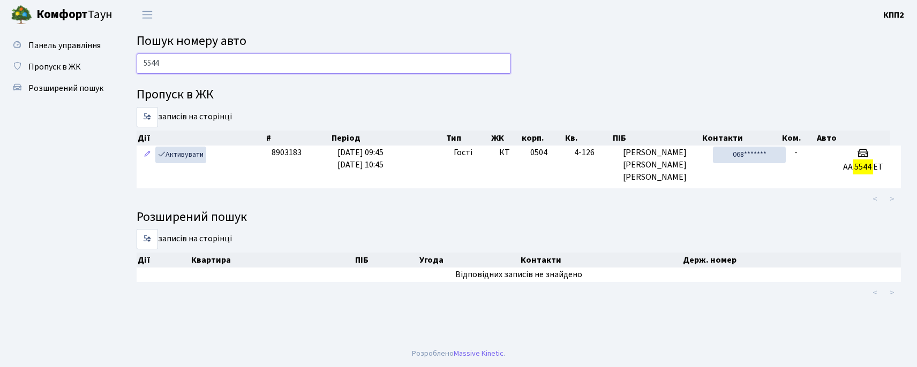
click at [294, 61] on input "5544" at bounding box center [324, 64] width 374 height 20
click at [294, 60] on input "5544" at bounding box center [324, 64] width 374 height 20
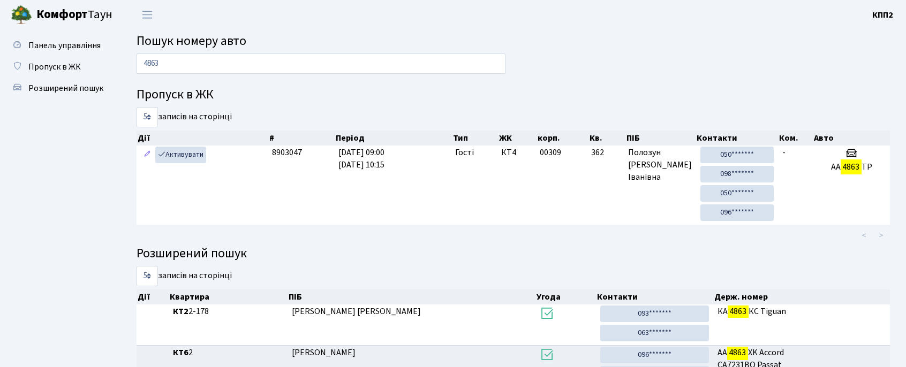
click at [32, 179] on ul "Панель управління Пропуск в ЖК Розширений пошук" at bounding box center [58, 219] width 107 height 368
click at [198, 62] on input "4863" at bounding box center [321, 64] width 369 height 20
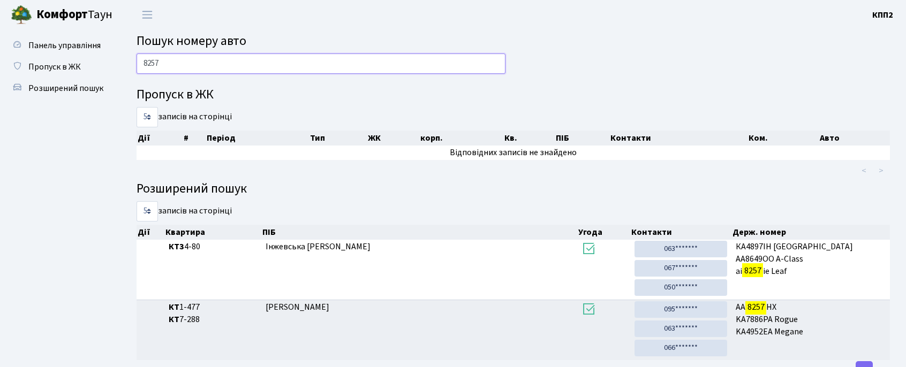
click at [187, 72] on input "8257" at bounding box center [321, 64] width 369 height 20
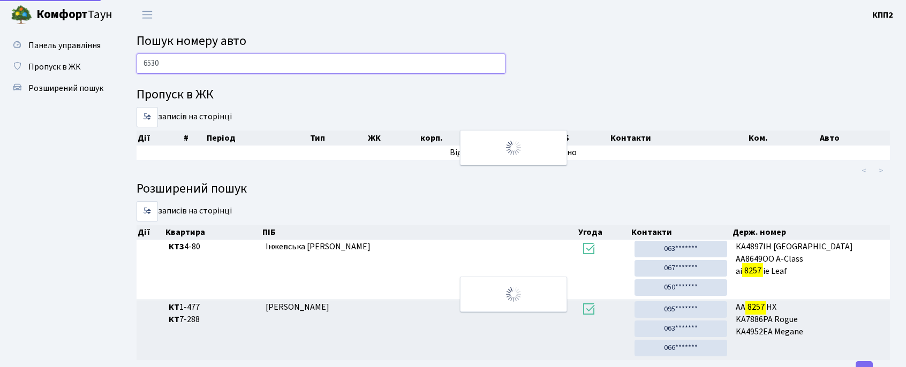
type input "6530"
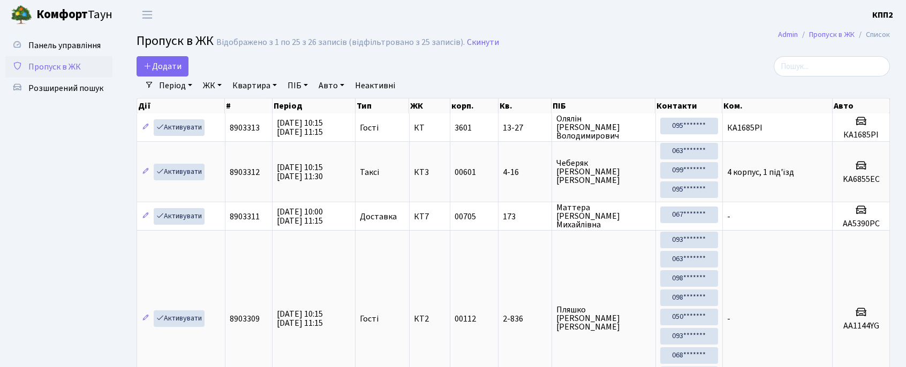
select select "25"
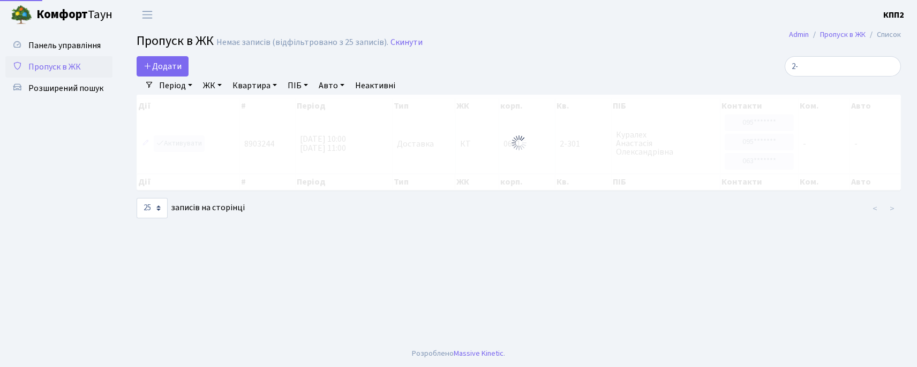
type input "2"
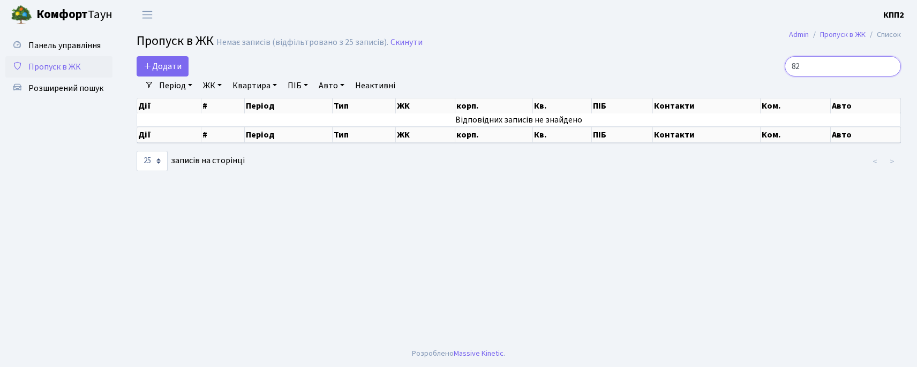
type input "8"
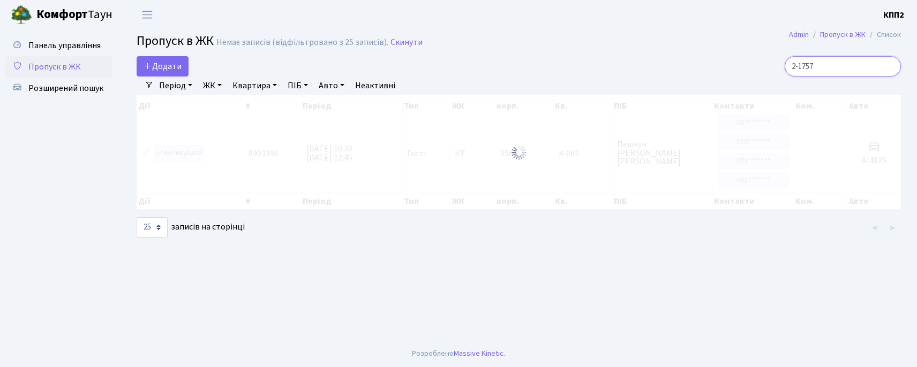
type input "2-1757"
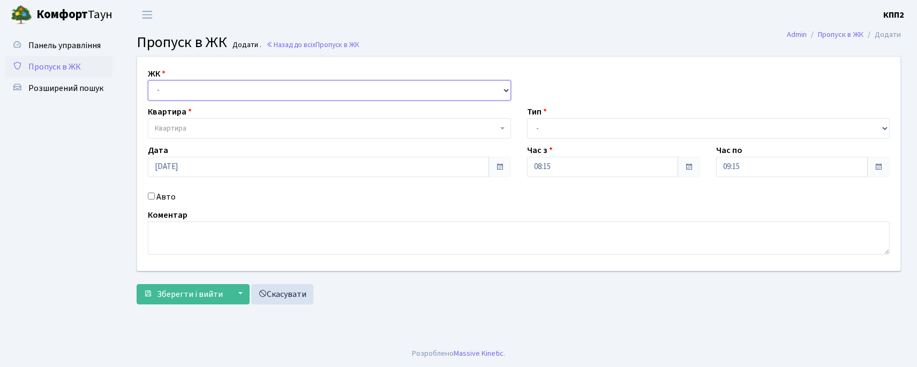
click at [178, 100] on select "- КТ, вул. Регенераторна, 4 КТ2, просп. [STREET_ADDRESS] [STREET_ADDRESS] [PERS…" at bounding box center [329, 90] width 363 height 20
select select "271"
click at [148, 80] on select "- КТ, вул. Регенераторна, 4 КТ2, просп. [STREET_ADDRESS] [STREET_ADDRESS] [PERS…" at bounding box center [329, 90] width 363 height 20
select select
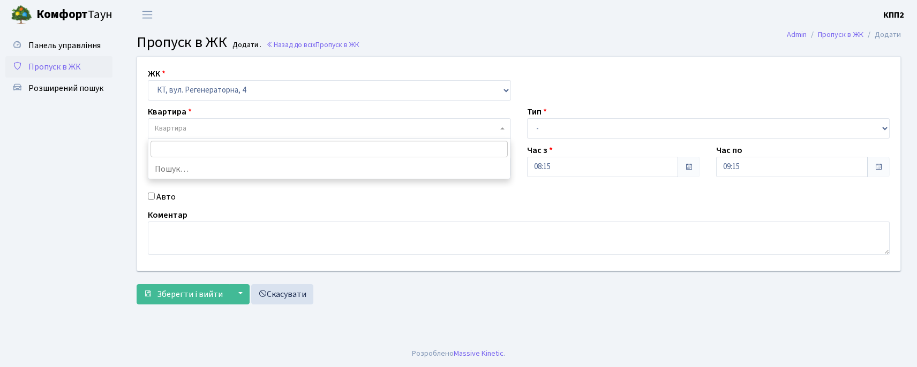
click at [201, 132] on span "Квартира" at bounding box center [326, 128] width 343 height 11
type input "5-106"
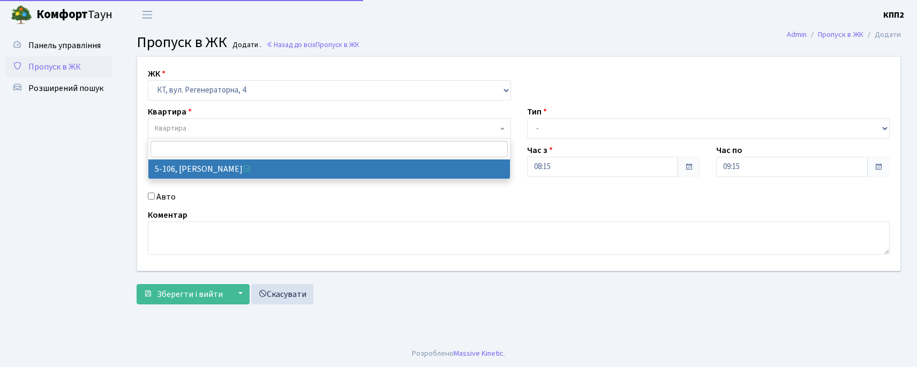
select select "2428"
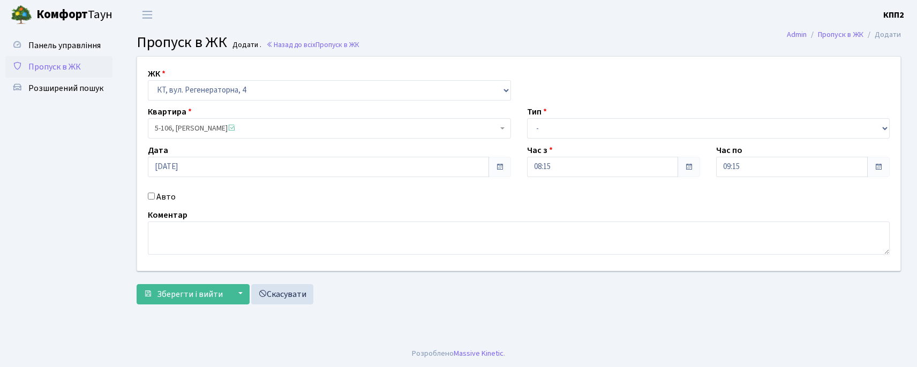
drag, startPoint x: 557, startPoint y: 104, endPoint x: 547, endPoint y: 120, distance: 19.3
click at [548, 118] on div "ЖК - КТ, вул. Регенераторна, 4 КТ2, просп. [STREET_ADDRESS] [STREET_ADDRESS] [P…" at bounding box center [518, 164] width 779 height 214
click at [542, 127] on select "- Доставка Таксі Гості Сервіс" at bounding box center [708, 128] width 363 height 20
select select "3"
click at [527, 118] on select "- Доставка Таксі Гості Сервіс" at bounding box center [708, 128] width 363 height 20
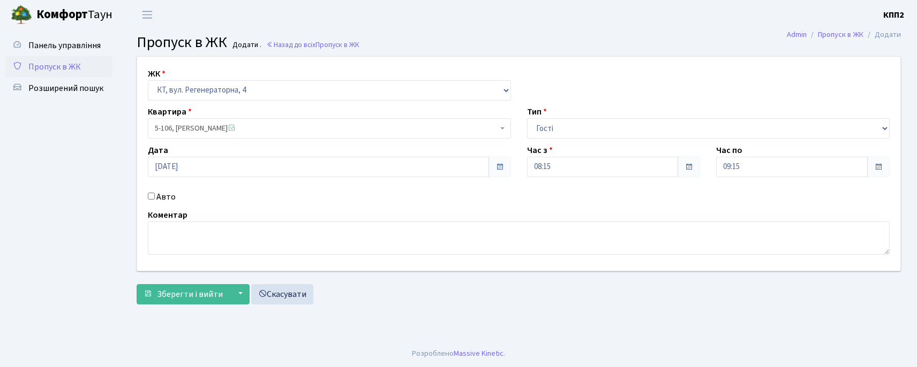
click at [149, 201] on div "Авто" at bounding box center [329, 197] width 379 height 13
click at [157, 201] on label "Авто" at bounding box center [165, 197] width 19 height 13
click at [155, 200] on input "Авто" at bounding box center [151, 196] width 7 height 7
checkbox input "true"
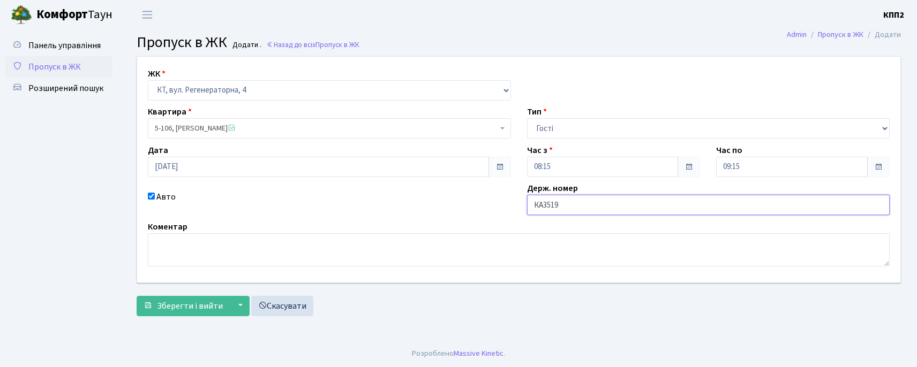
type input "КА3519МВ"
click at [197, 305] on span "Зберегти і вийти" at bounding box center [190, 306] width 66 height 12
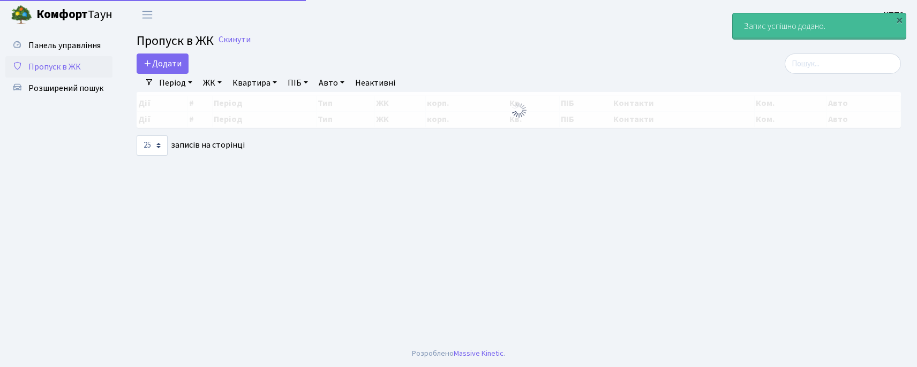
select select "25"
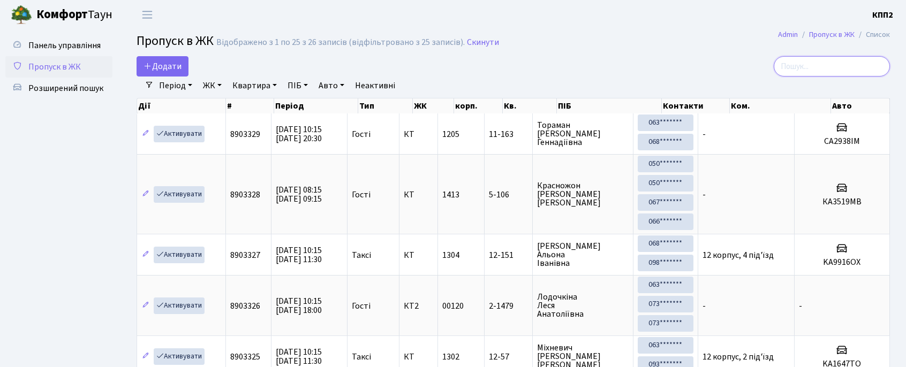
click at [802, 73] on input "search" at bounding box center [832, 66] width 116 height 20
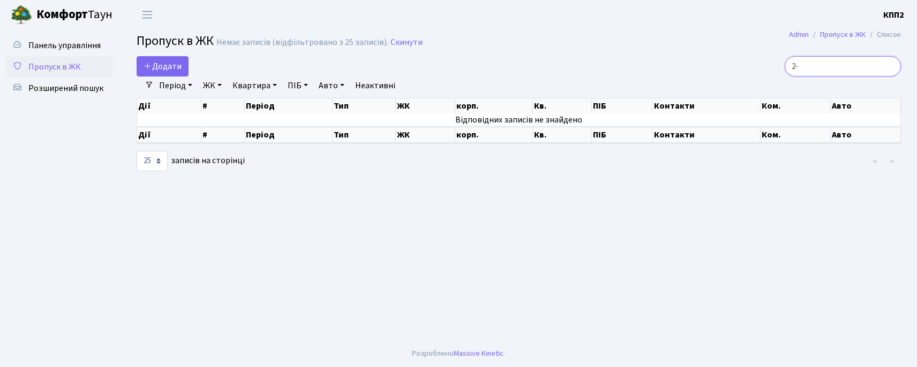
type input "2"
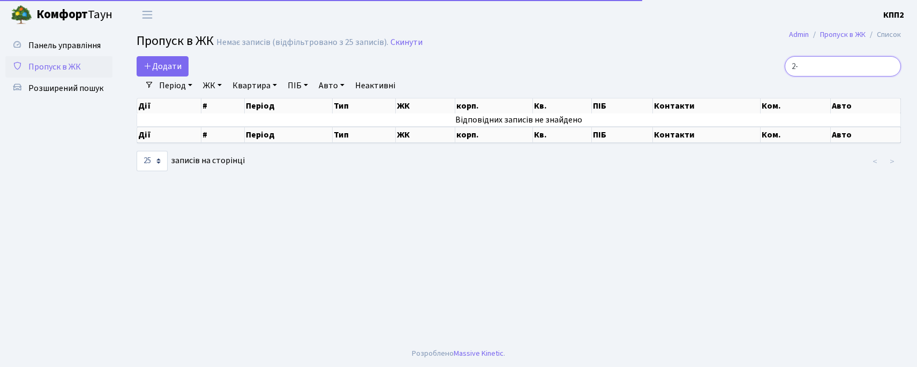
type input "2"
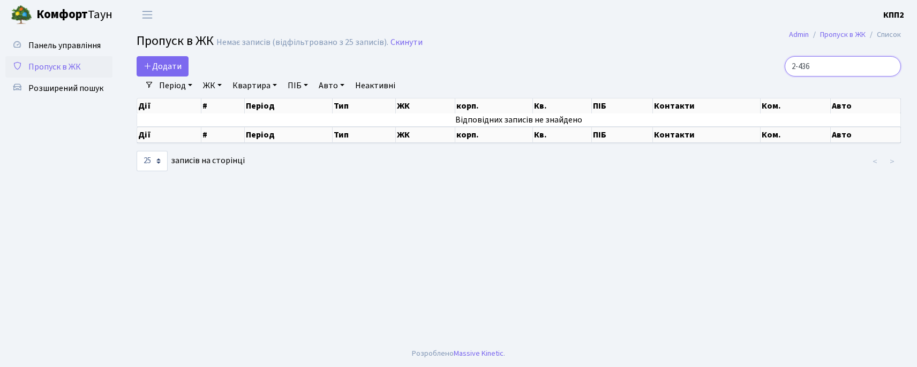
click at [848, 59] on input "2-436" at bounding box center [842, 66] width 116 height 20
click at [847, 61] on input "2-436" at bounding box center [842, 66] width 116 height 20
click at [847, 62] on input "2-436" at bounding box center [842, 66] width 116 height 20
drag, startPoint x: 847, startPoint y: 62, endPoint x: 838, endPoint y: 67, distance: 10.1
click at [846, 62] on input "2-436" at bounding box center [842, 66] width 116 height 20
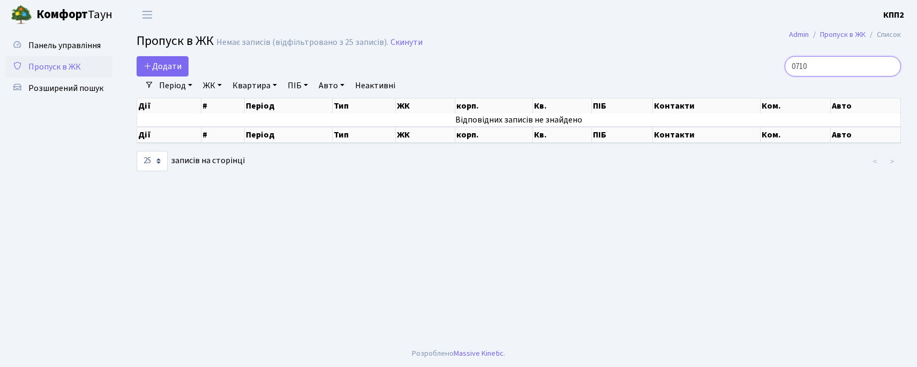
type input "0710"
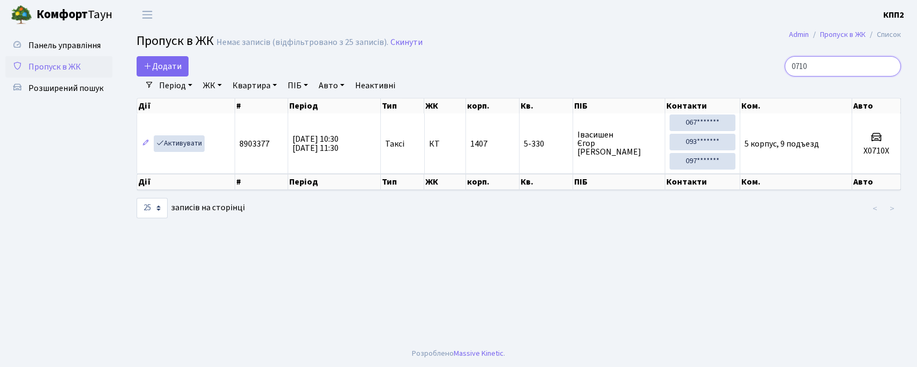
click at [836, 62] on input "0710" at bounding box center [842, 66] width 116 height 20
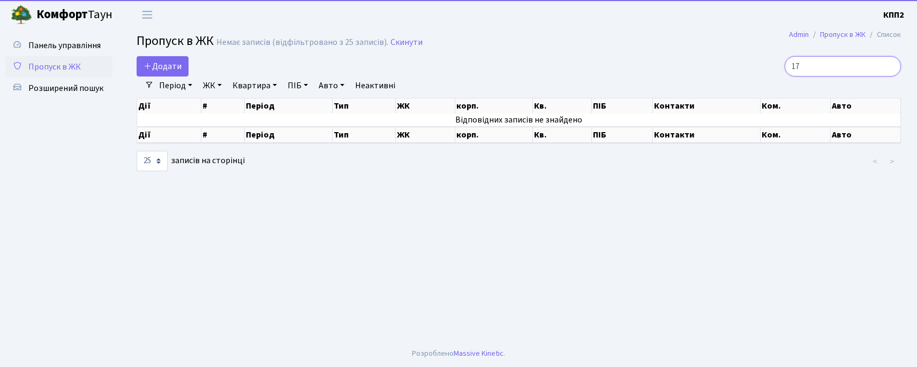
type input "1"
